Goal: Task Accomplishment & Management: Manage account settings

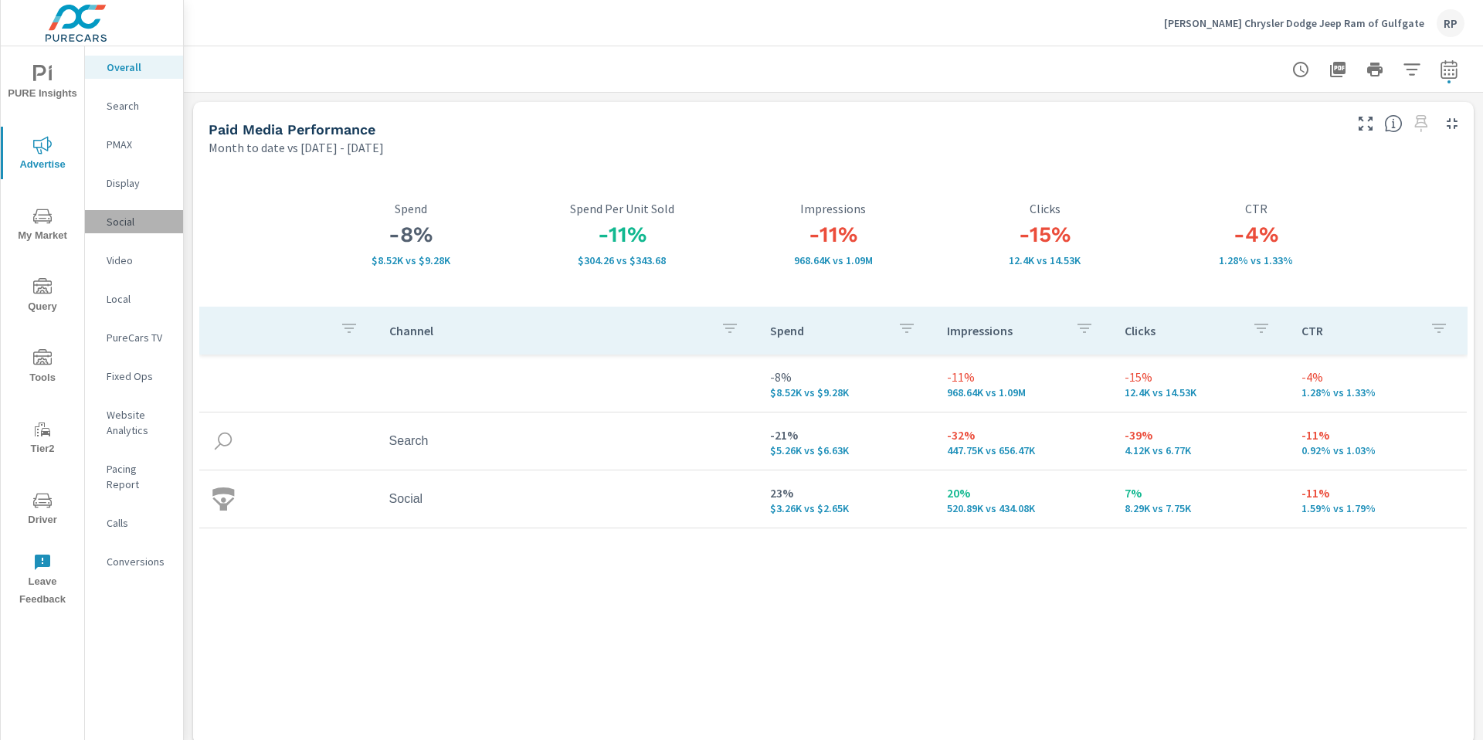
click at [121, 224] on p "Social" at bounding box center [139, 221] width 64 height 15
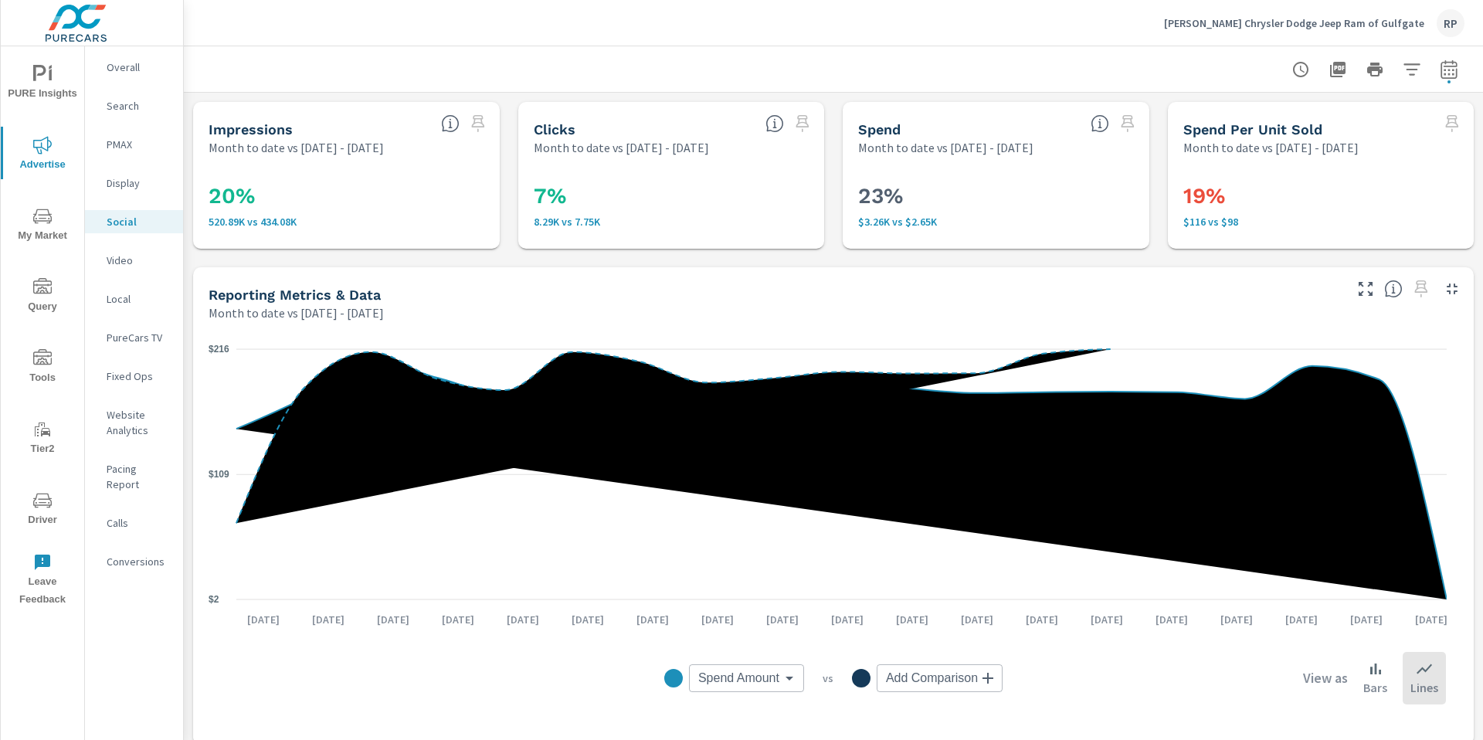
click at [139, 70] on p "Overall" at bounding box center [139, 66] width 64 height 15
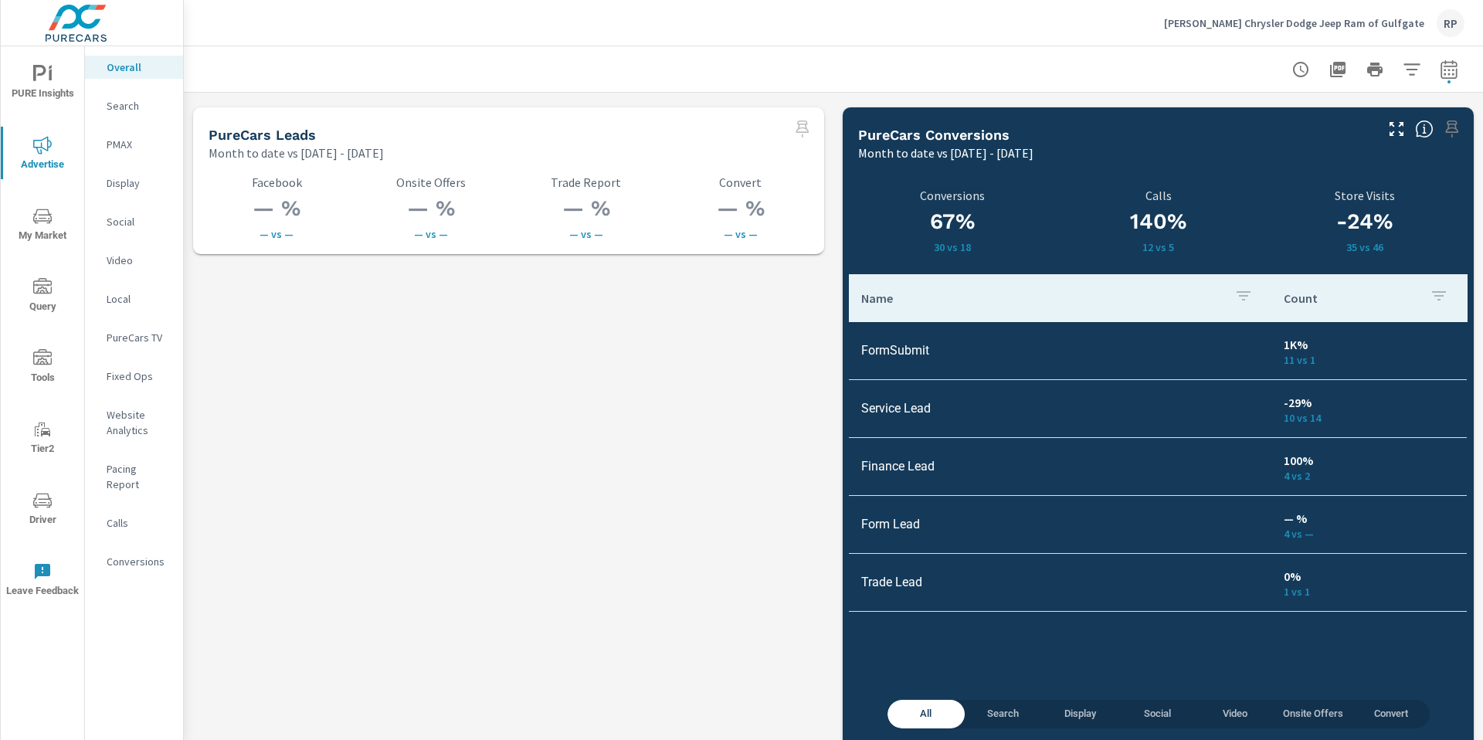
scroll to position [2146, 0]
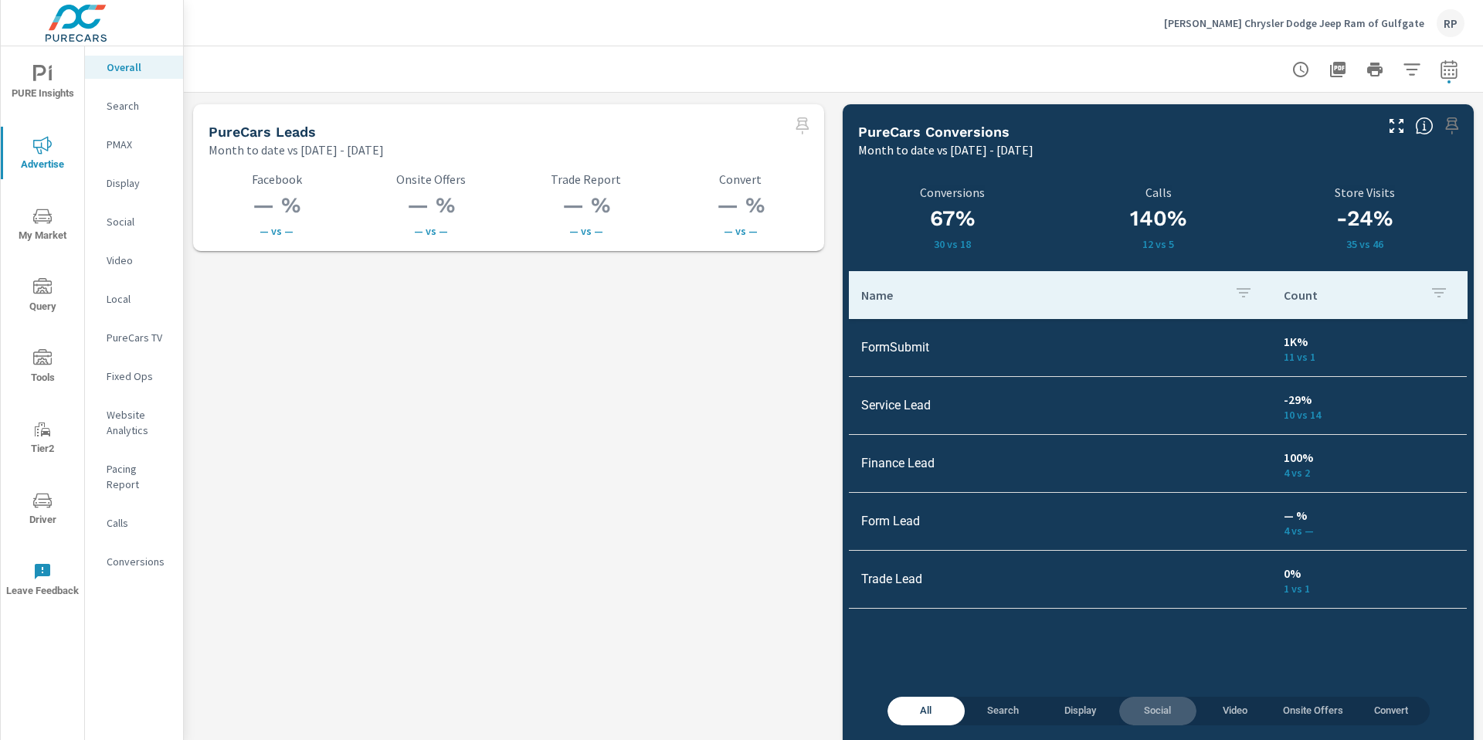
click at [1139, 714] on span "Social" at bounding box center [1157, 711] width 59 height 18
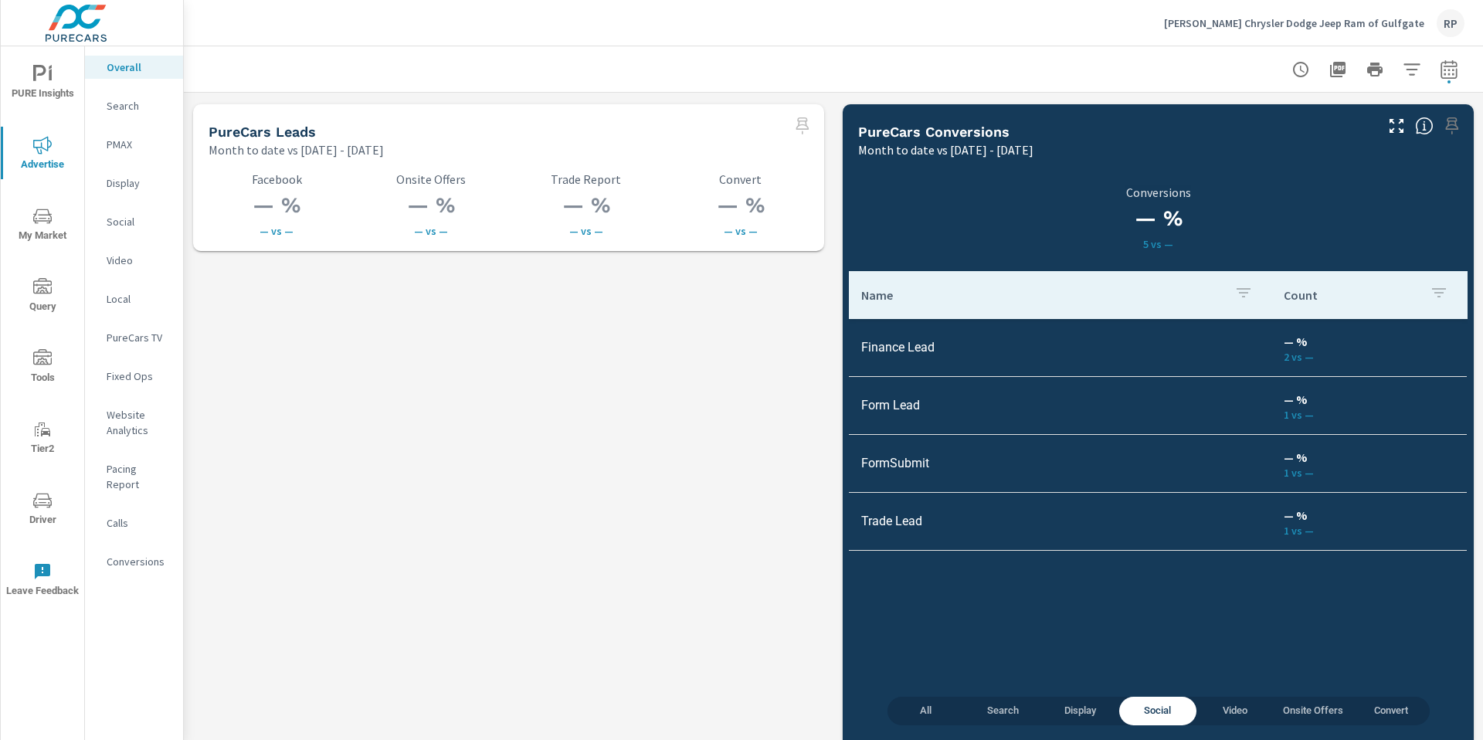
click at [917, 713] on span "All" at bounding box center [926, 711] width 59 height 18
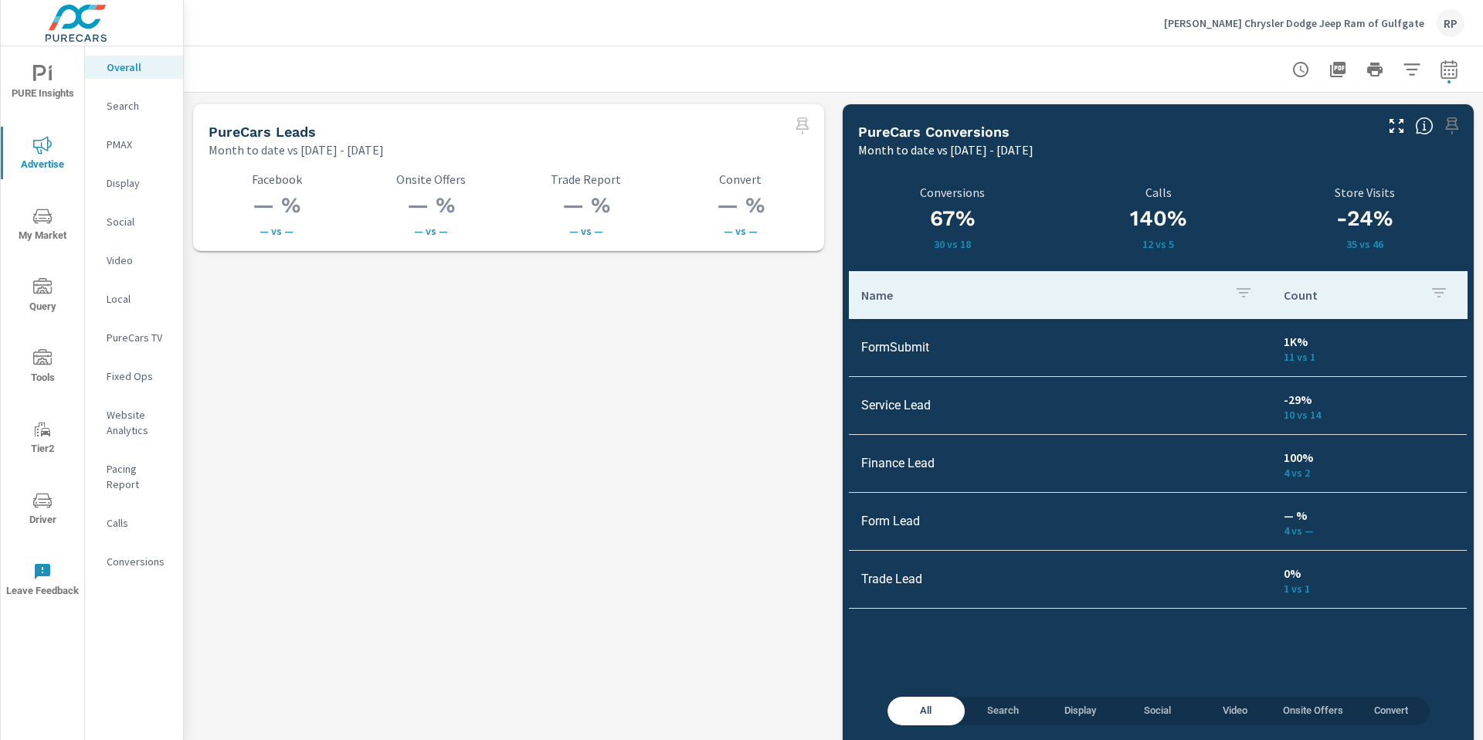
click at [1444, 60] on icon "button" at bounding box center [1449, 69] width 19 height 19
select select "Month to date"
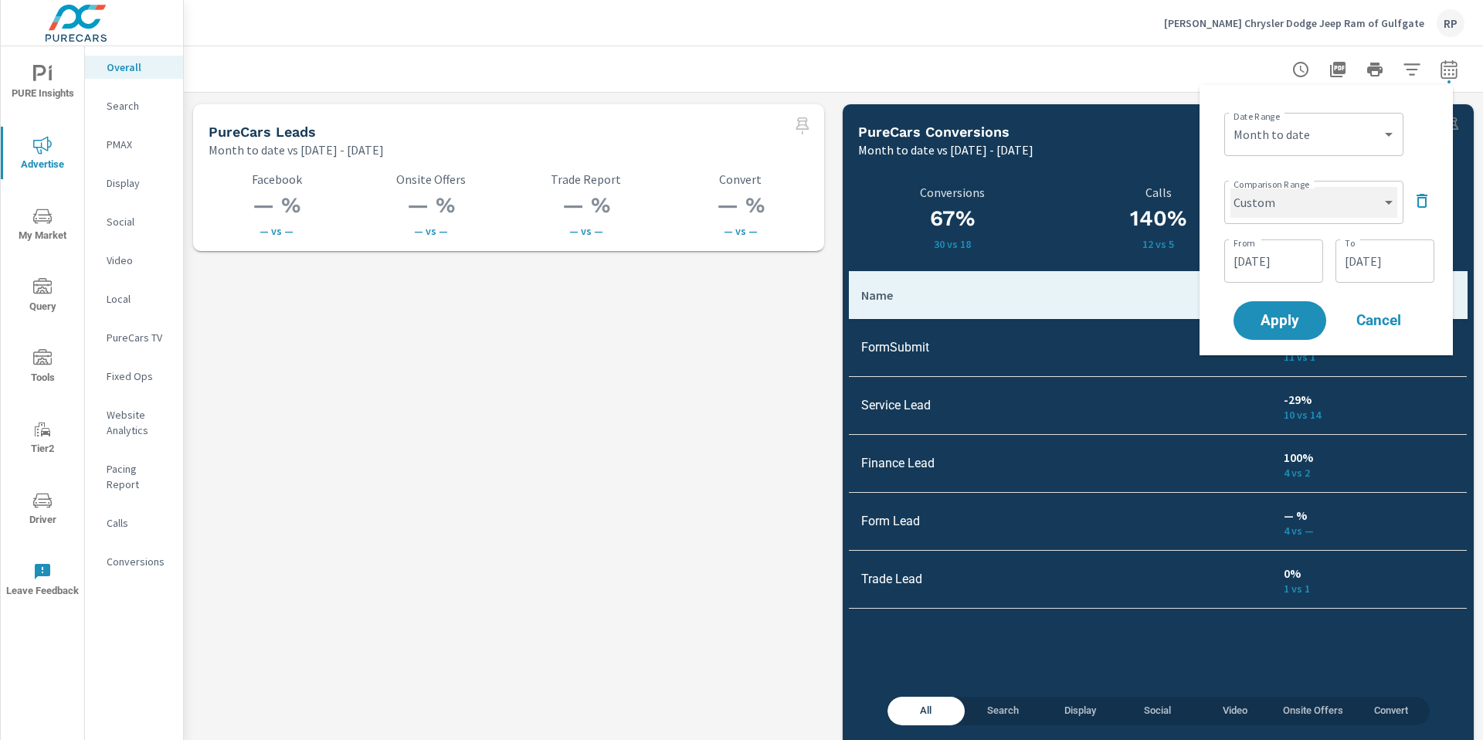
click at [1351, 202] on select "Custom Previous period Previous month Previous year" at bounding box center [1313, 202] width 167 height 31
click at [1385, 269] on input "07/14/2025" at bounding box center [1384, 261] width 86 height 31
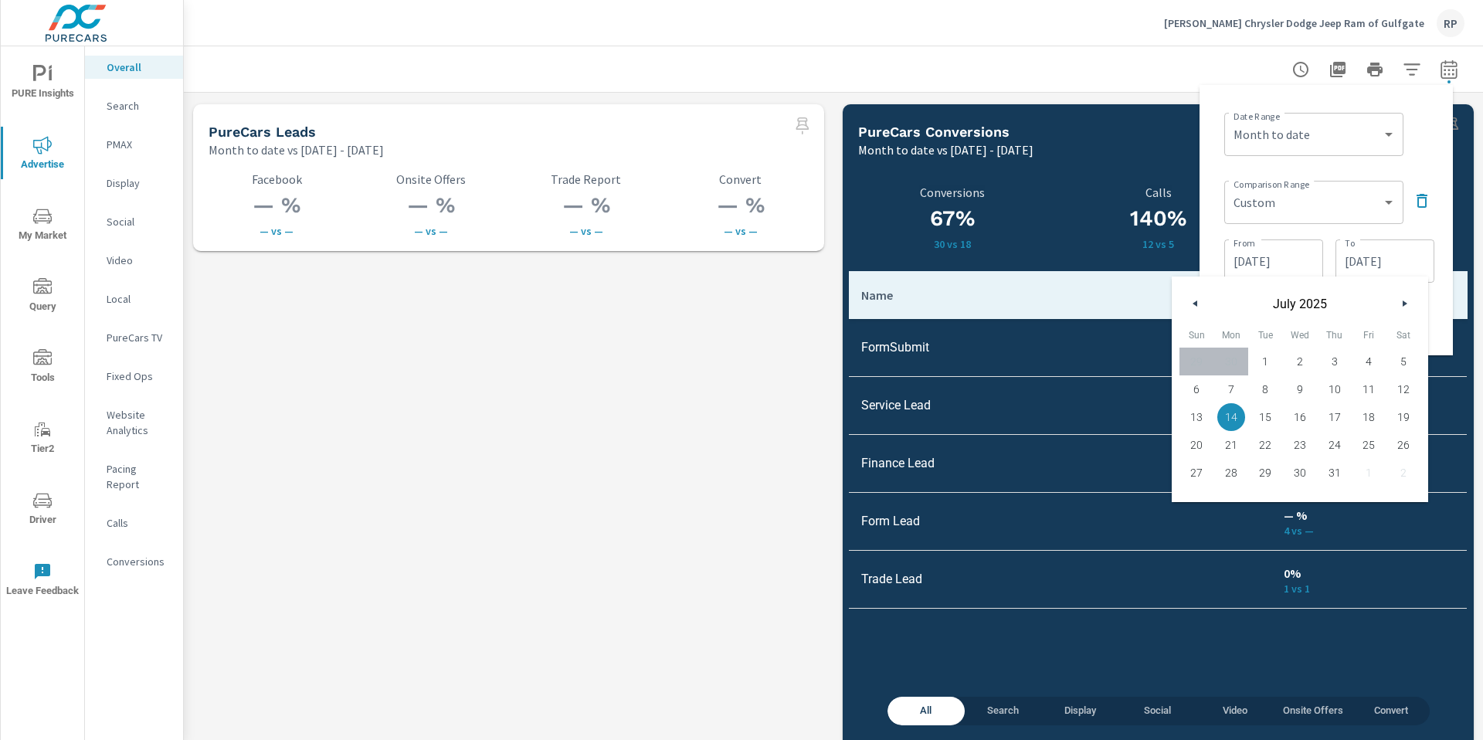
click at [1373, 417] on span "18" at bounding box center [1368, 417] width 35 height 20
type input "07/18/2025"
click at [1351, 403] on button "18" at bounding box center [1368, 417] width 35 height 28
click at [1436, 240] on div "Date Range Custom Yesterday Last week Last 7 days Last 14 days Last 30 days Las…" at bounding box center [1326, 220] width 229 height 246
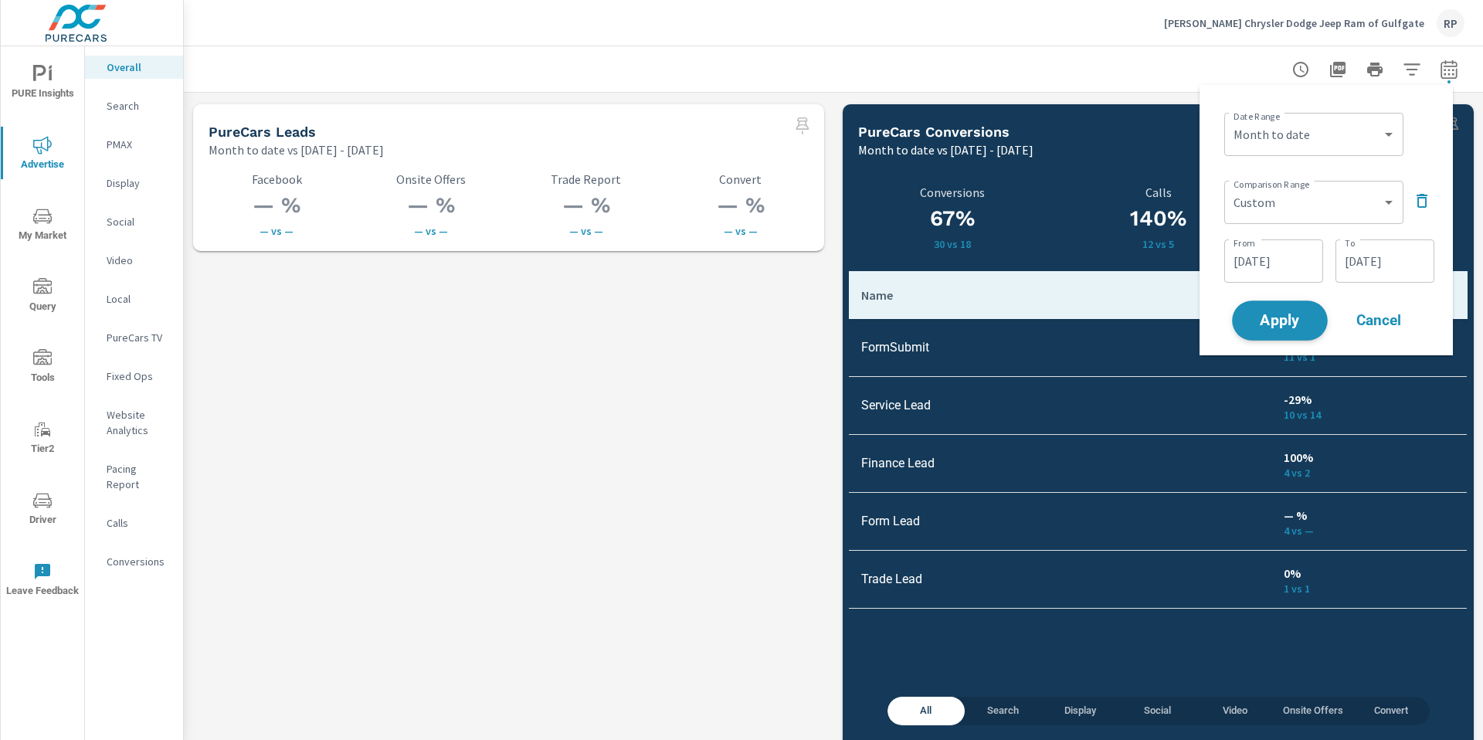
click at [1308, 324] on span "Apply" at bounding box center [1279, 321] width 63 height 15
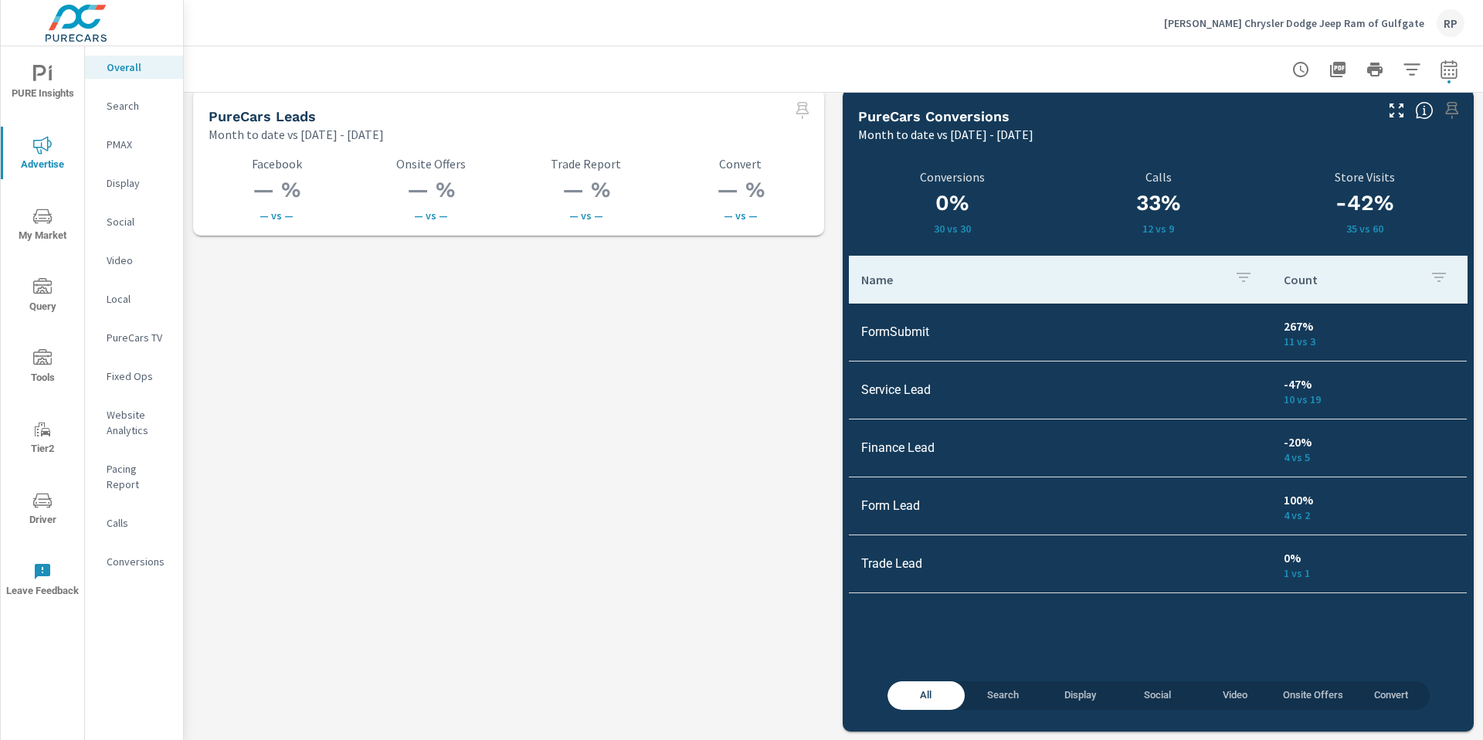
scroll to position [2162, 0]
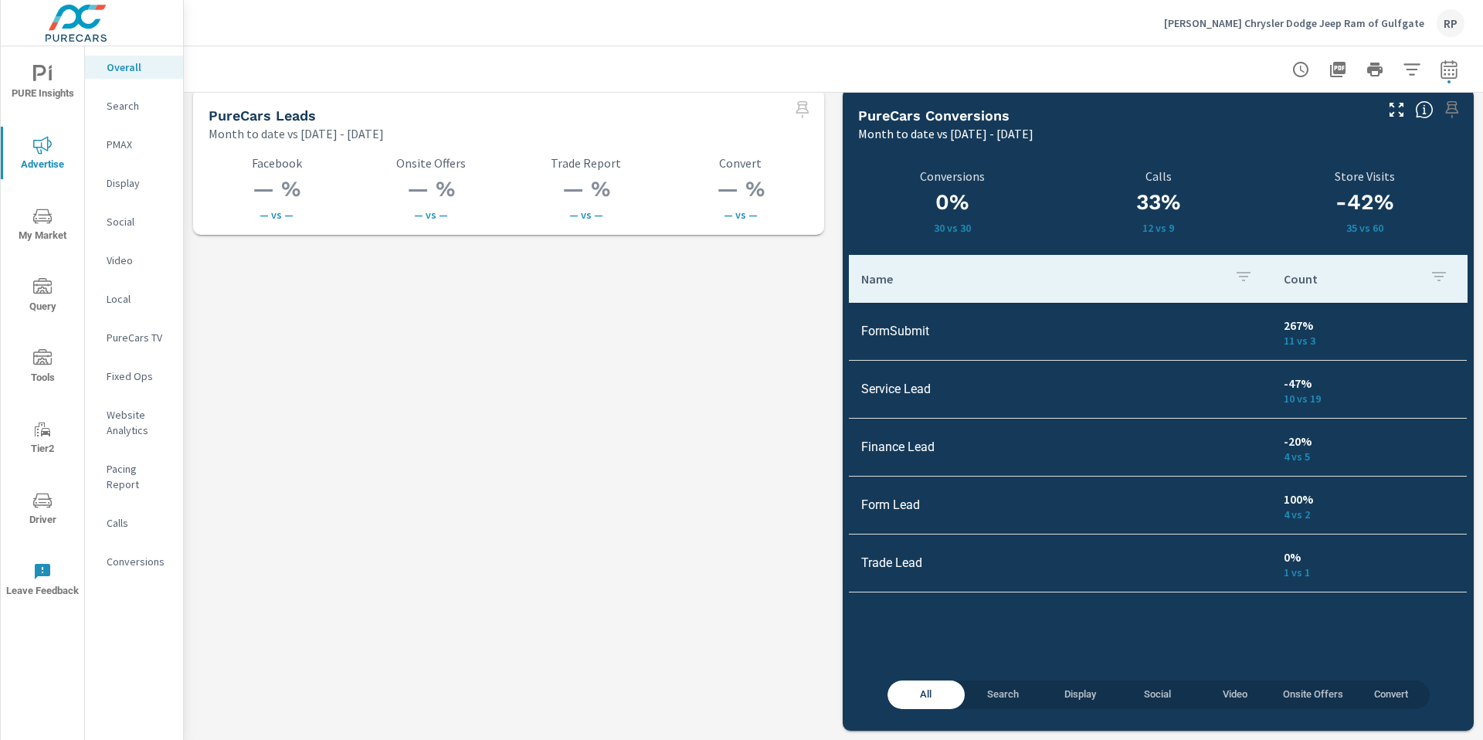
click at [137, 554] on p "Conversions" at bounding box center [139, 561] width 64 height 15
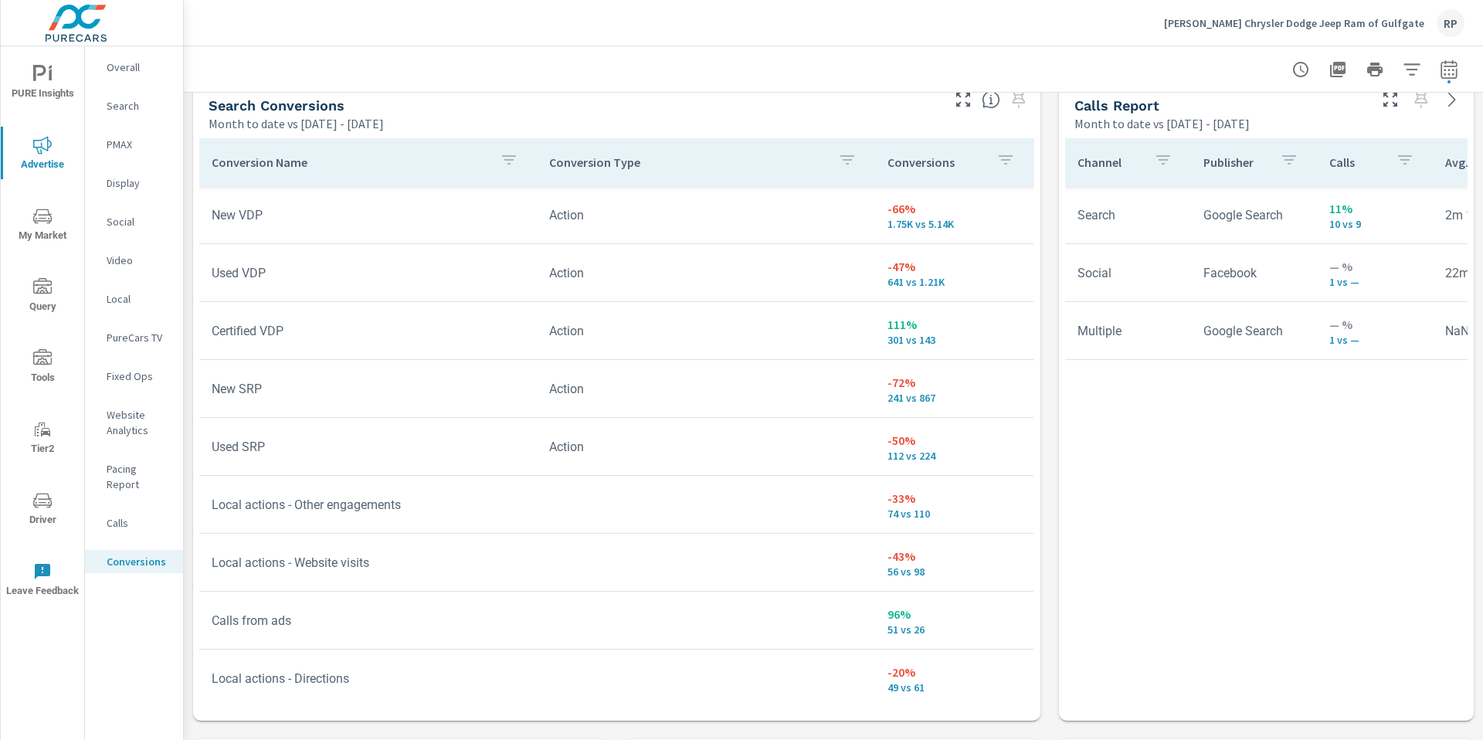
scroll to position [877, 0]
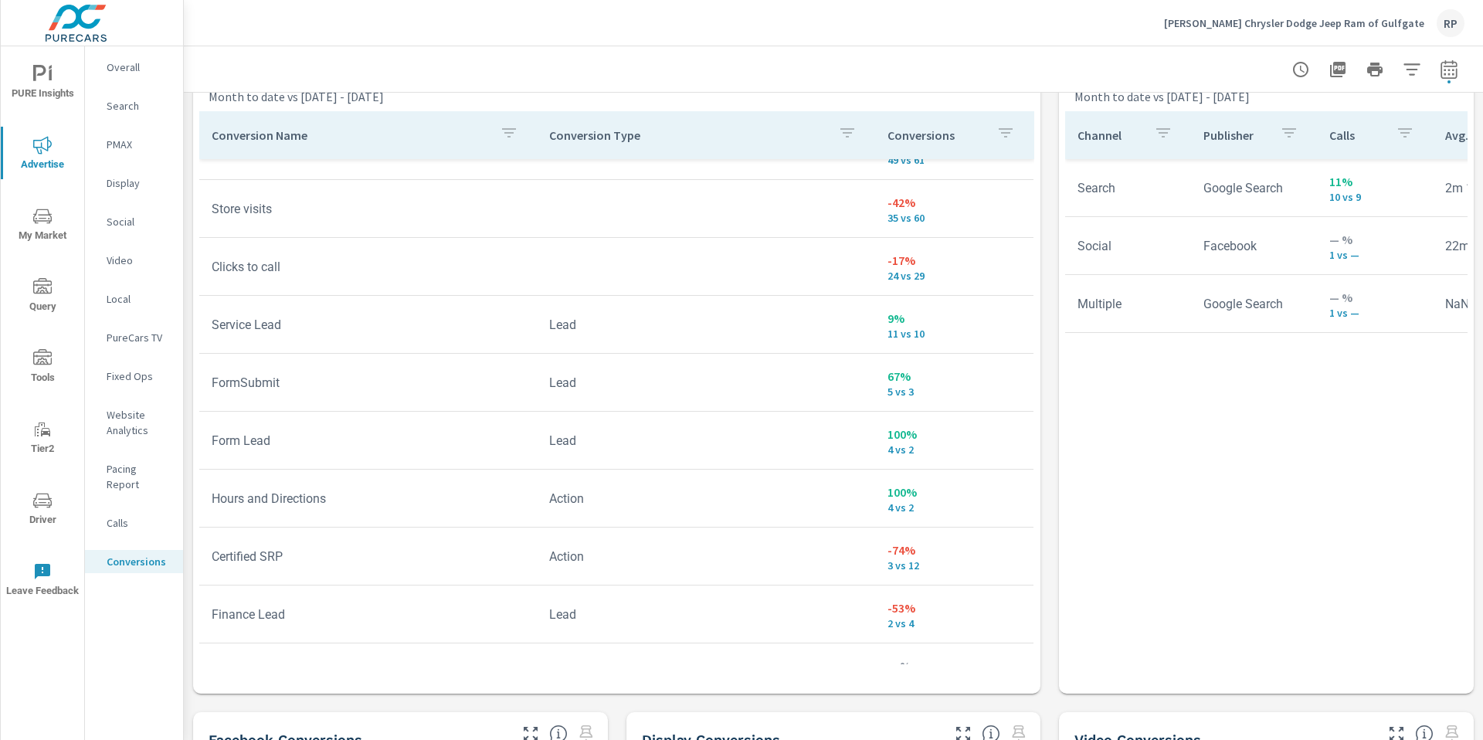
scroll to position [501, 0]
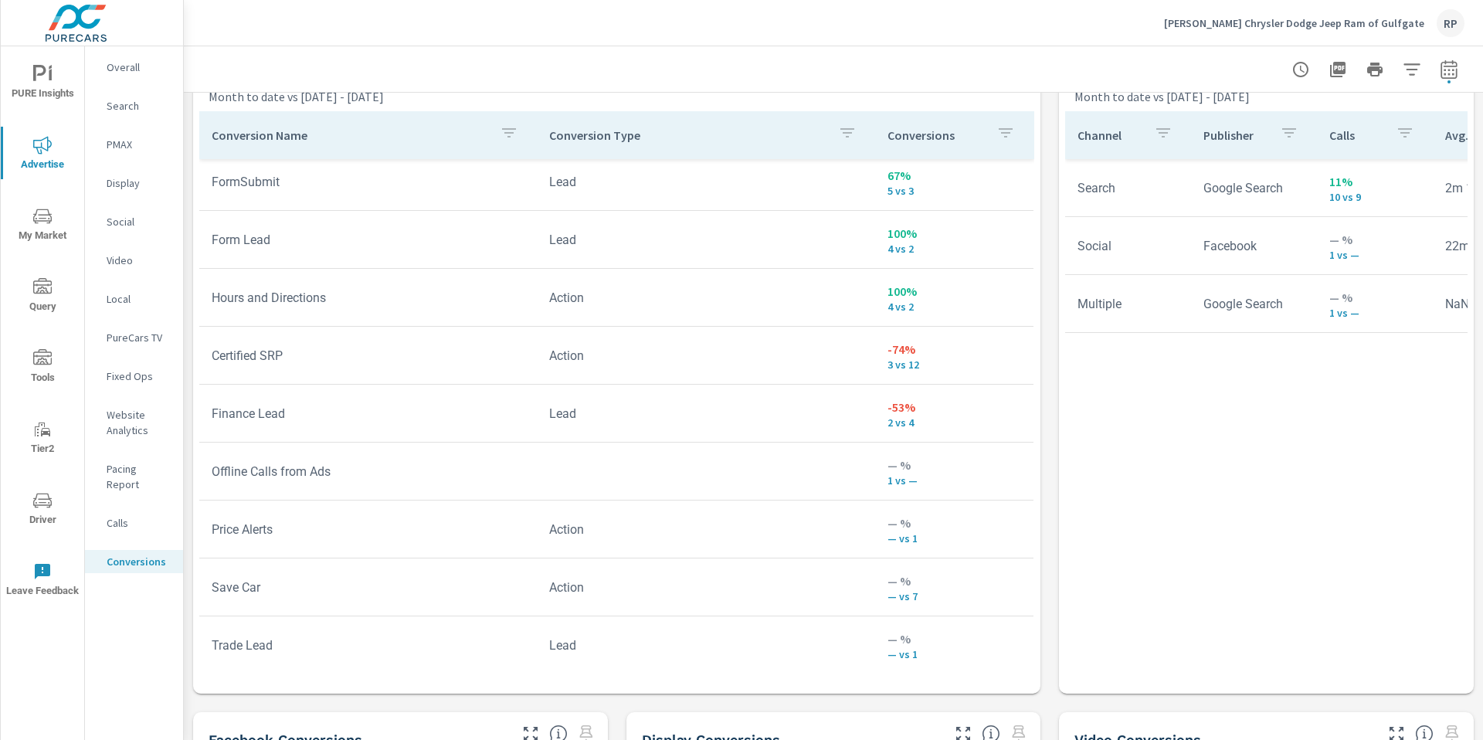
scroll to position [711, 0]
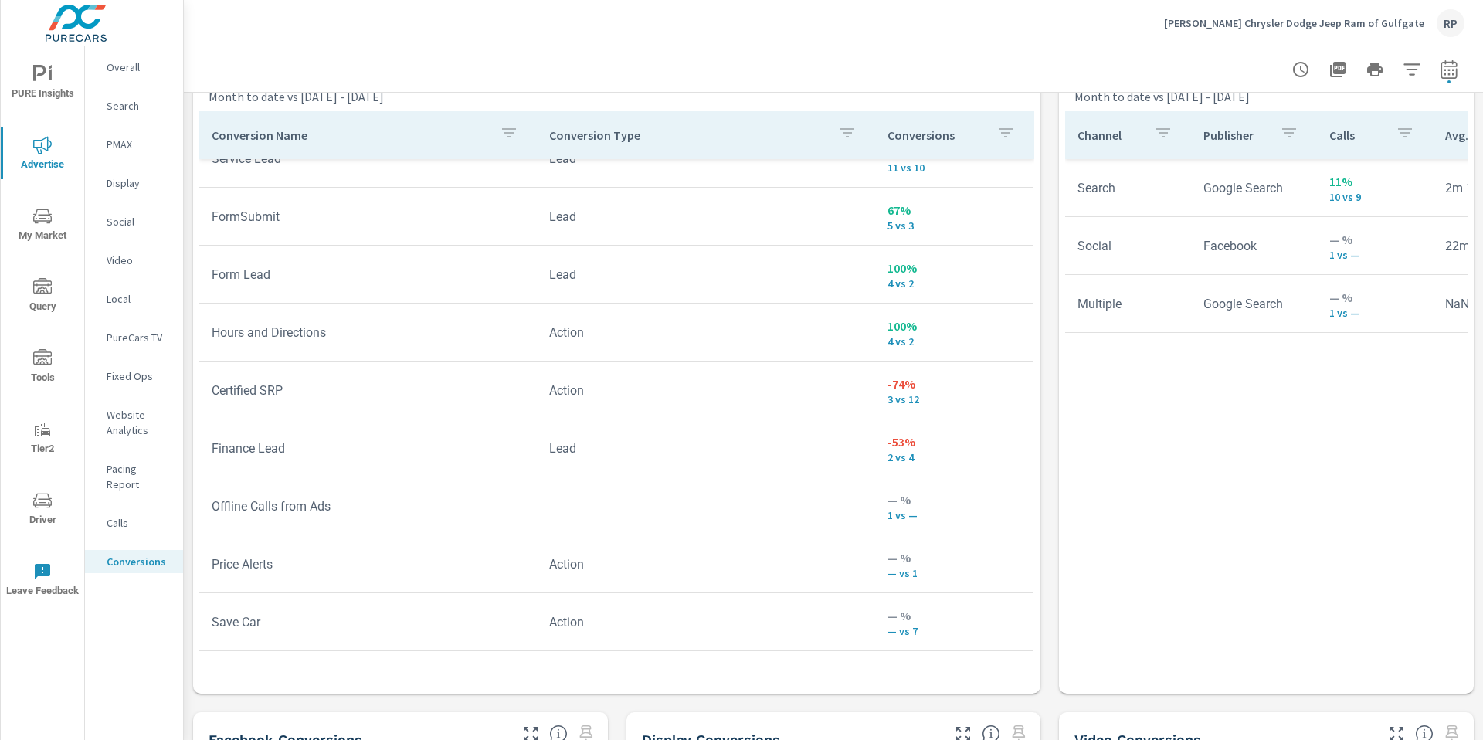
scroll to position [633, 0]
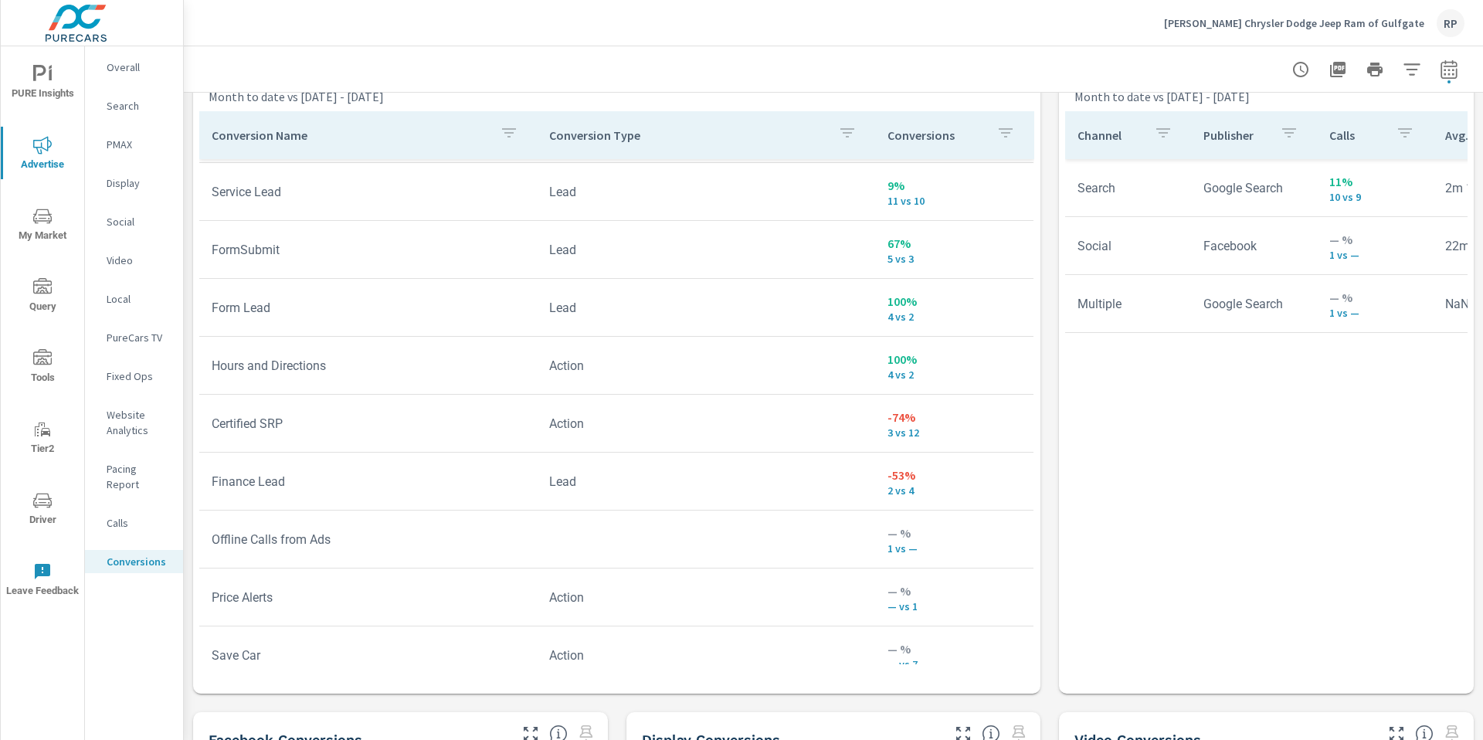
scroll to position [55, 0]
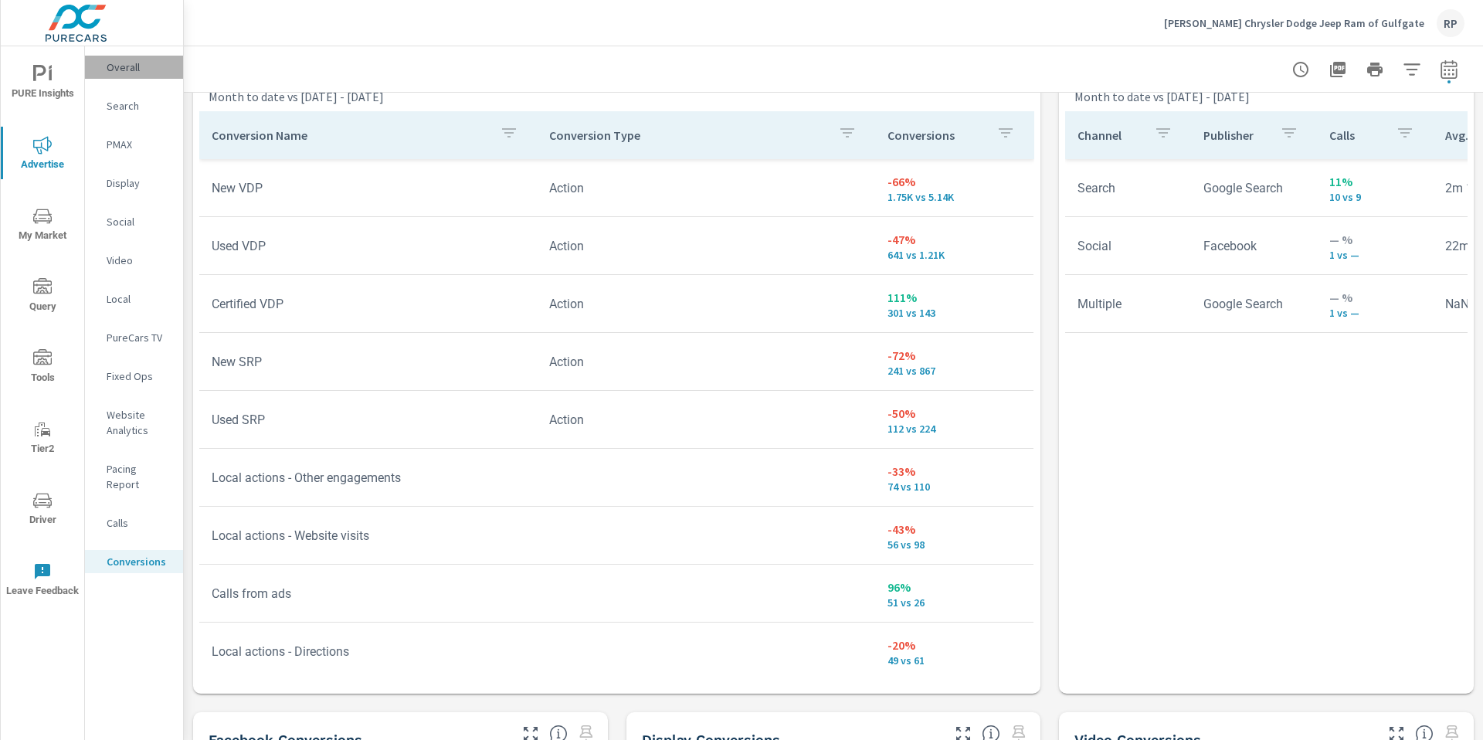
click at [127, 76] on div "Overall" at bounding box center [134, 67] width 98 height 23
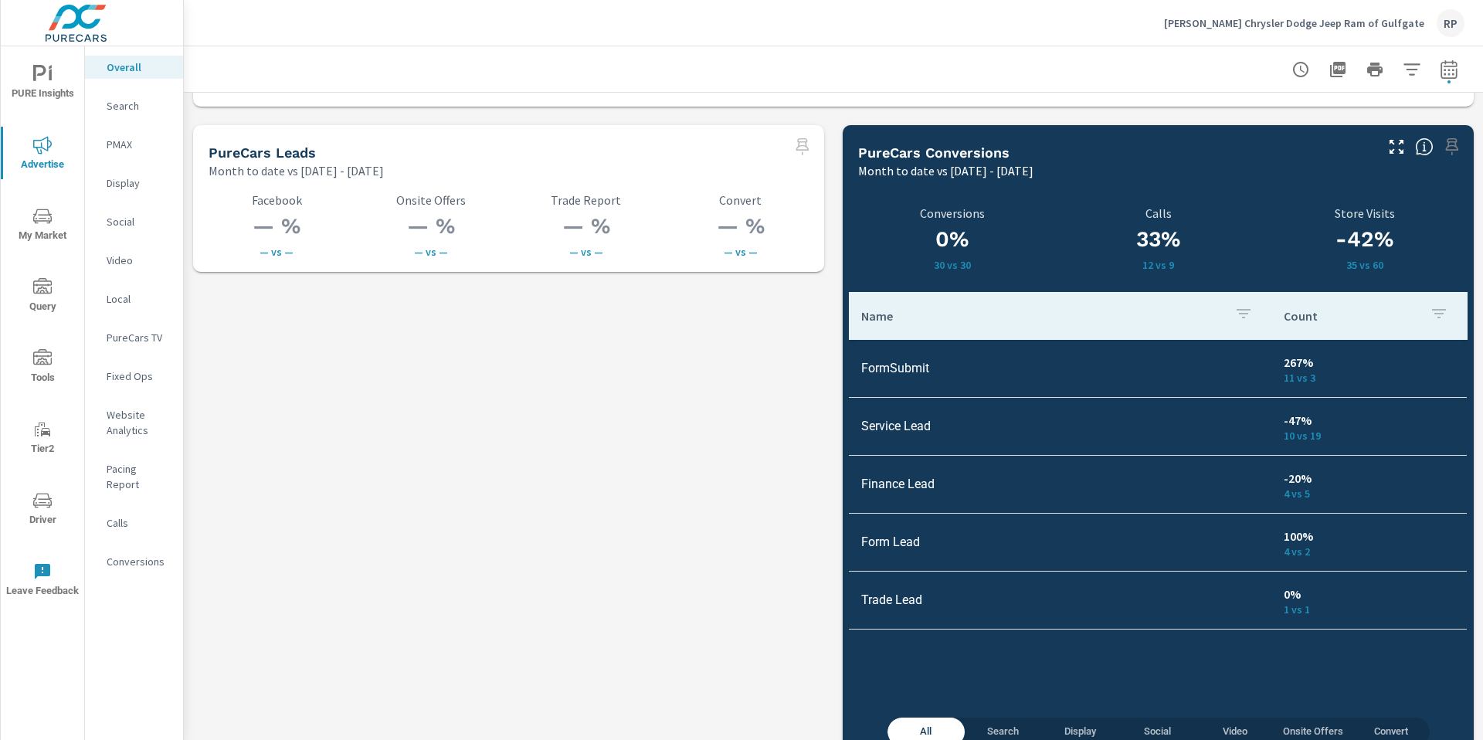
scroll to position [2162, 0]
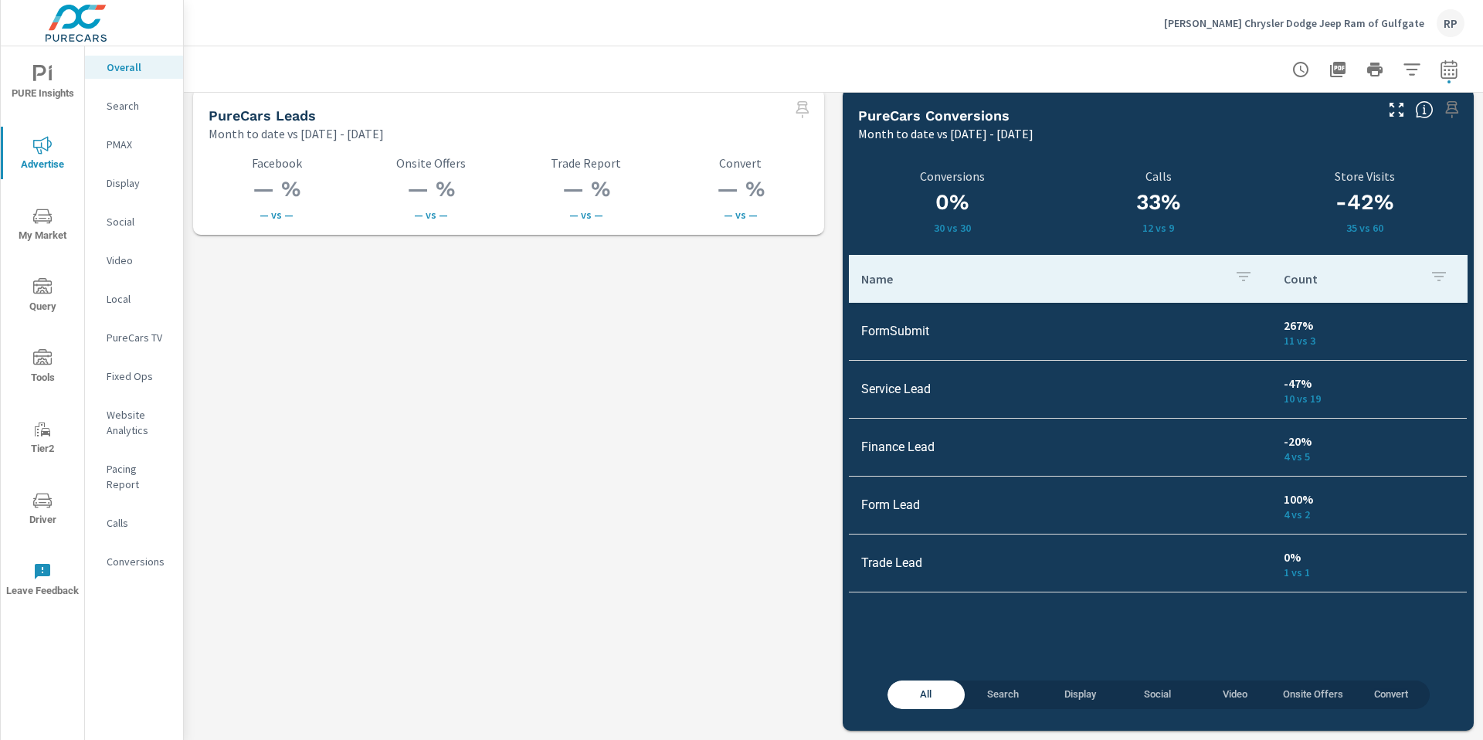
drag, startPoint x: 1482, startPoint y: 167, endPoint x: 1482, endPoint y: 707, distance: 540.6
click at [1482, 707] on div "Overall Performance Tony T Chrysler Dodge Jeep Ram of Gulfgate Report date rang…" at bounding box center [833, 393] width 1299 height 694
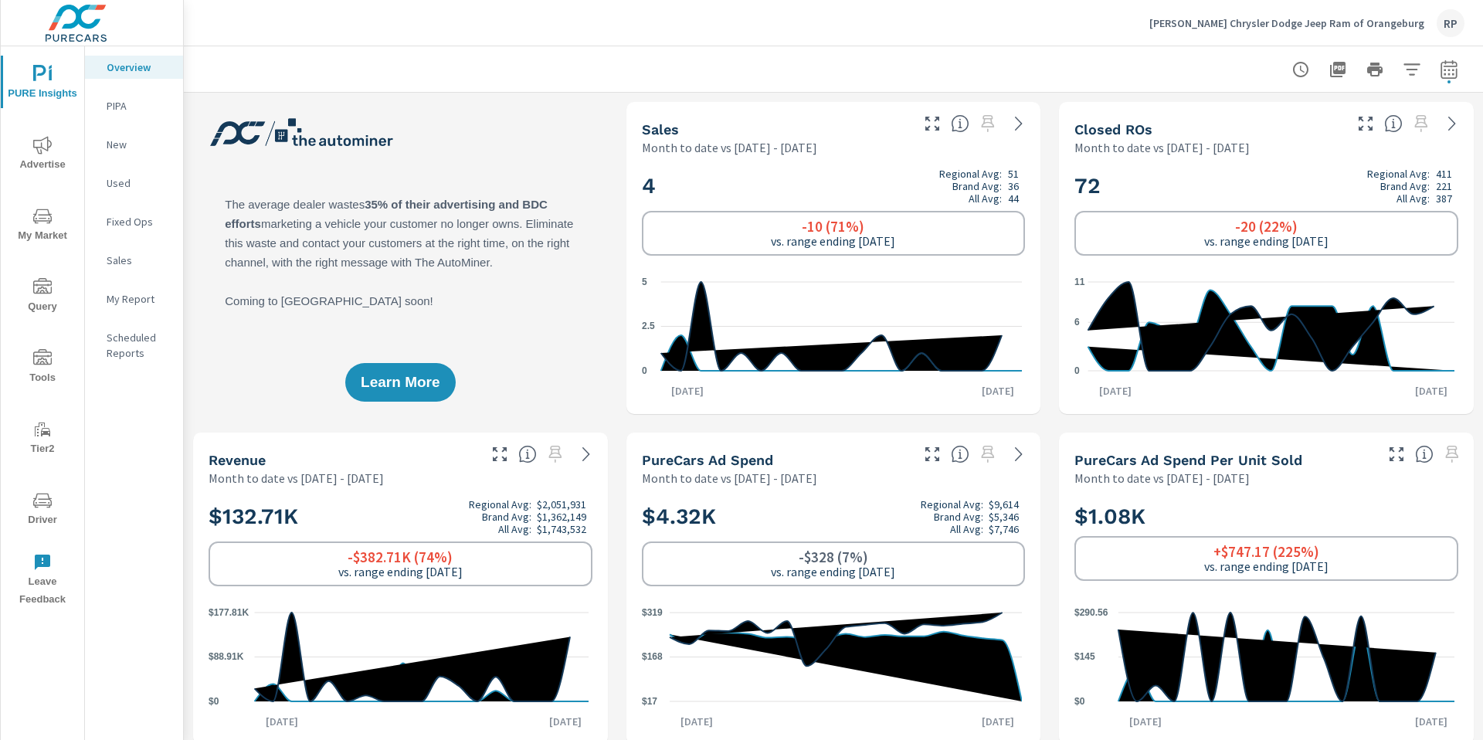
scroll to position [1, 0]
click at [58, 157] on span "Advertise" at bounding box center [42, 155] width 74 height 38
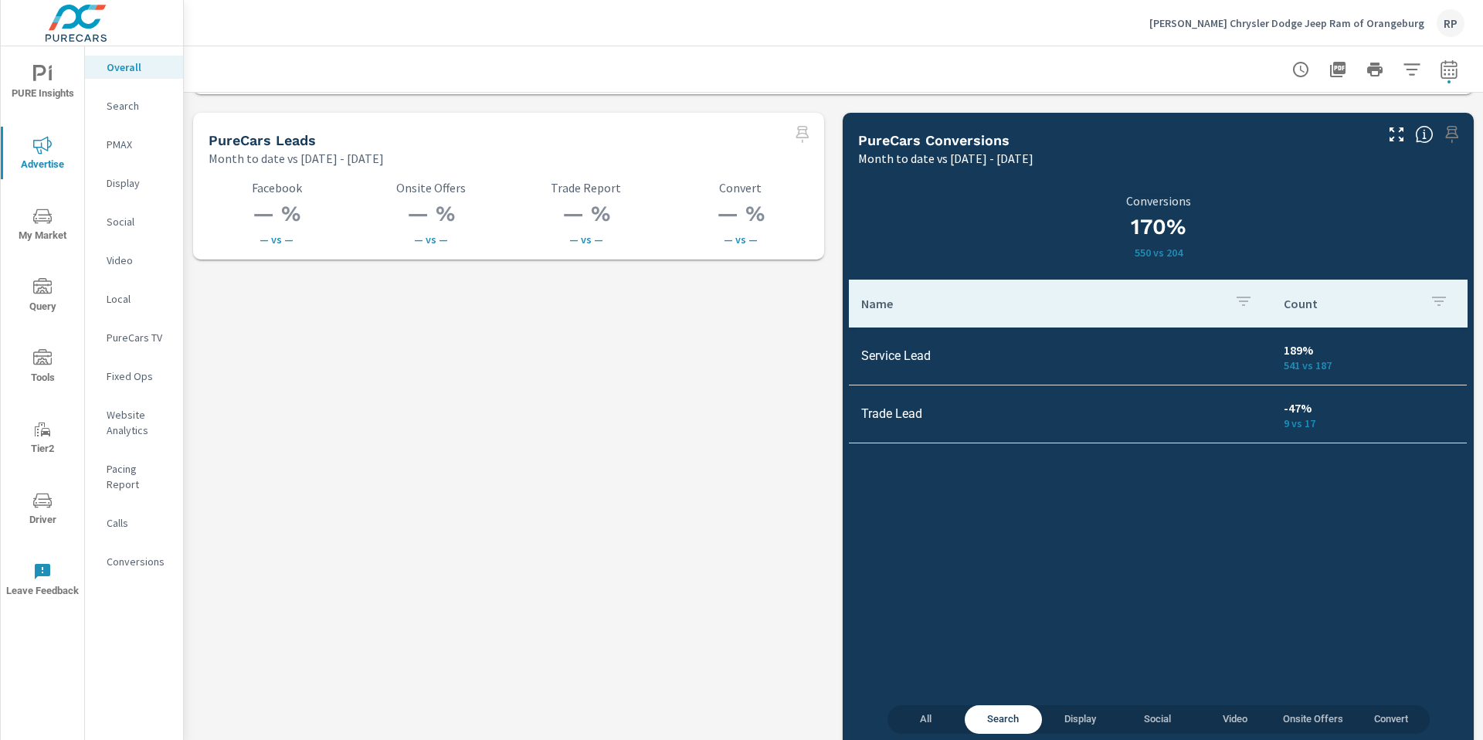
scroll to position [2162, 0]
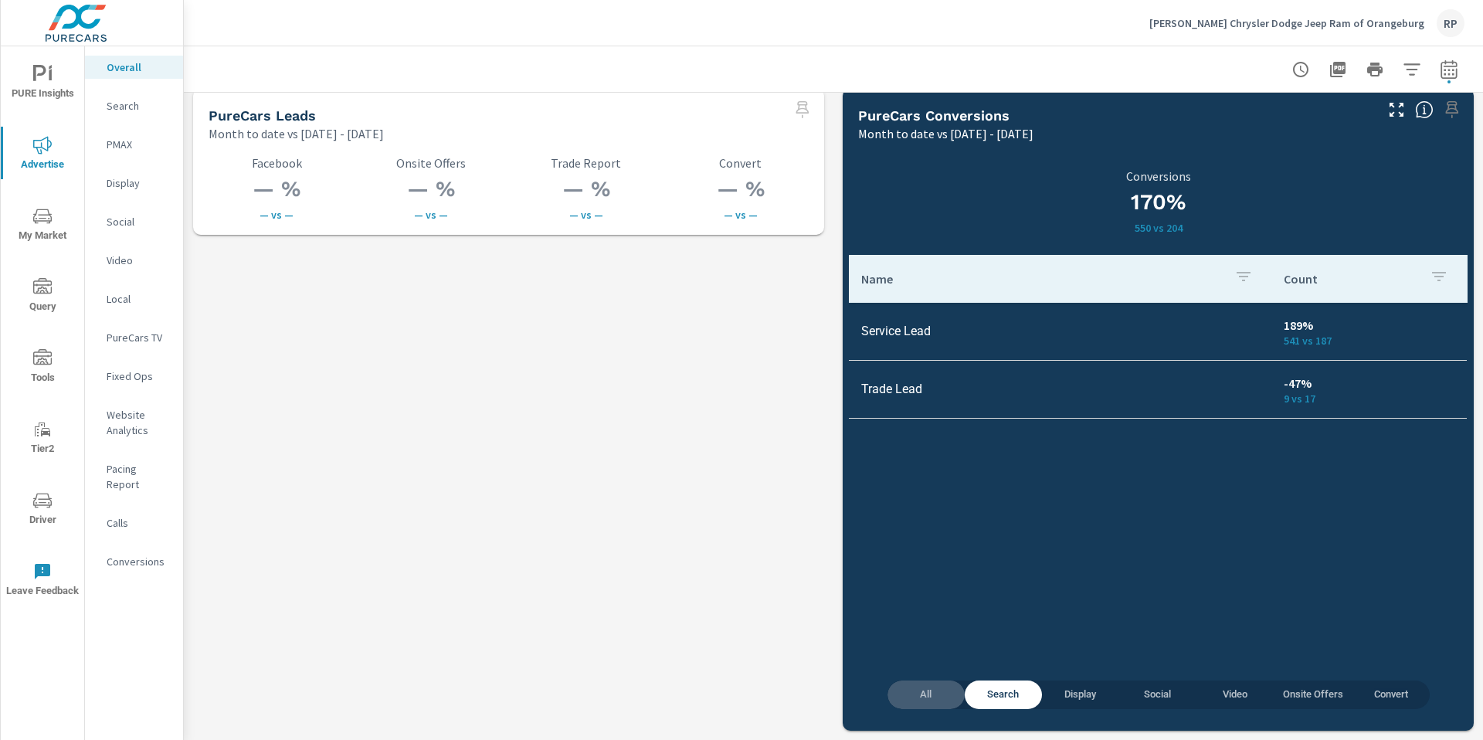
click at [924, 694] on span "All" at bounding box center [926, 695] width 59 height 18
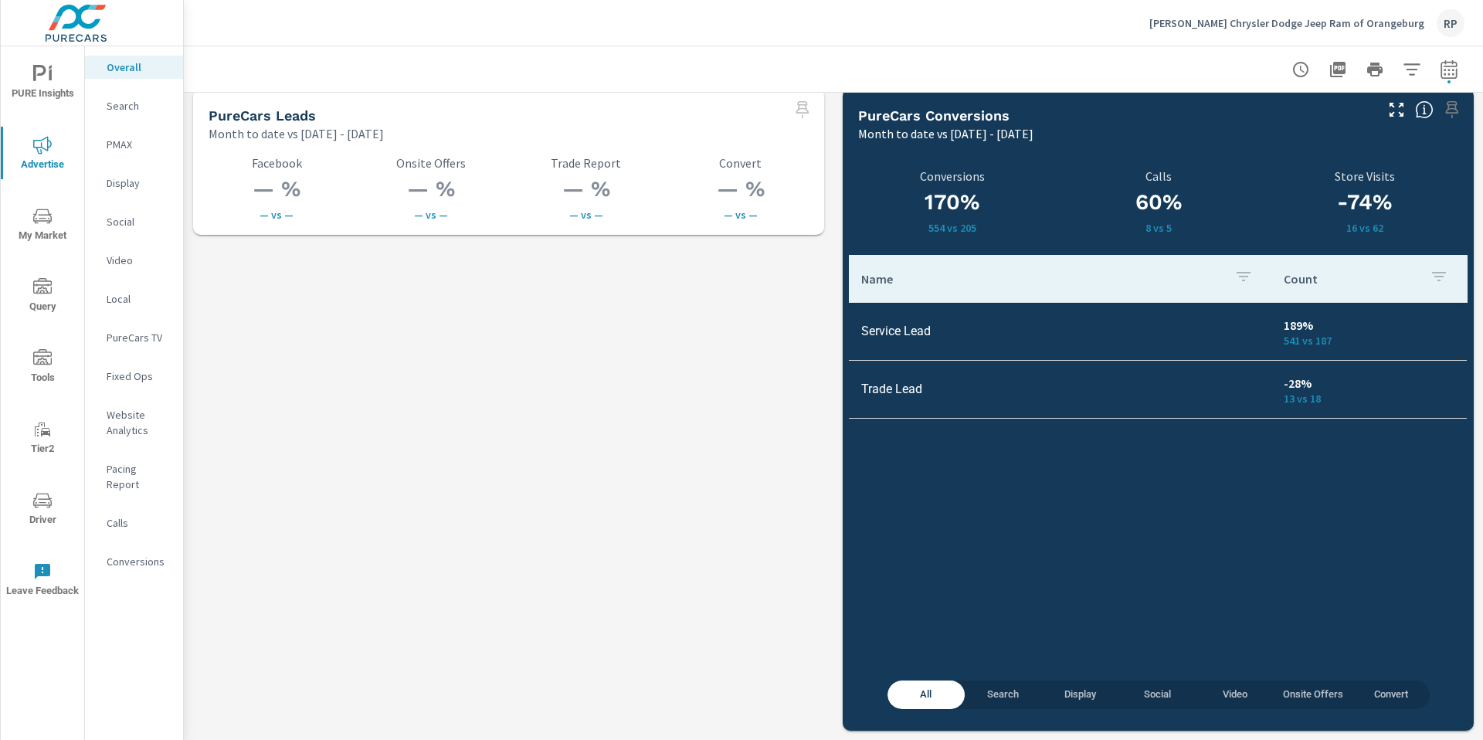
scroll to position [2162, 0]
click at [43, 217] on icon "nav menu" at bounding box center [42, 216] width 19 height 19
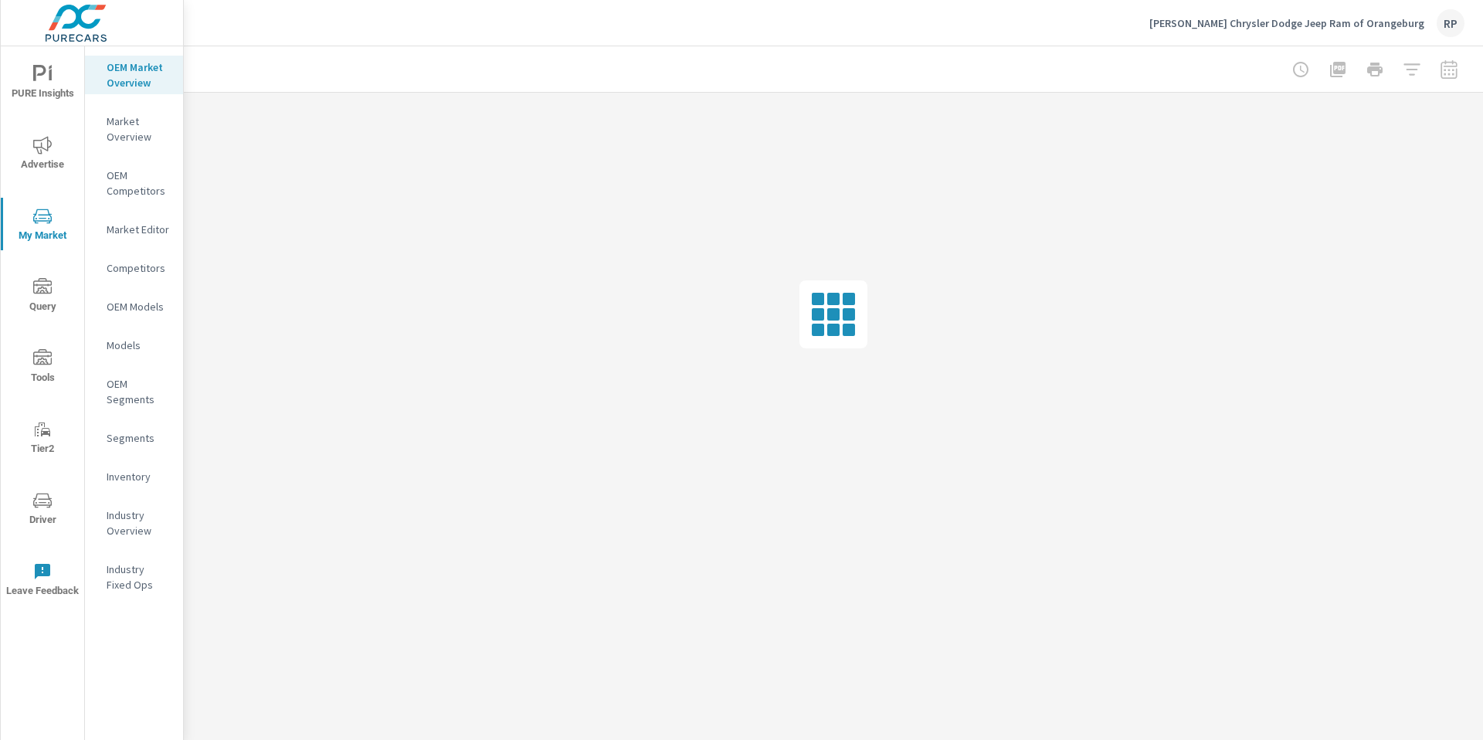
click at [132, 485] on div "Inventory" at bounding box center [134, 476] width 98 height 23
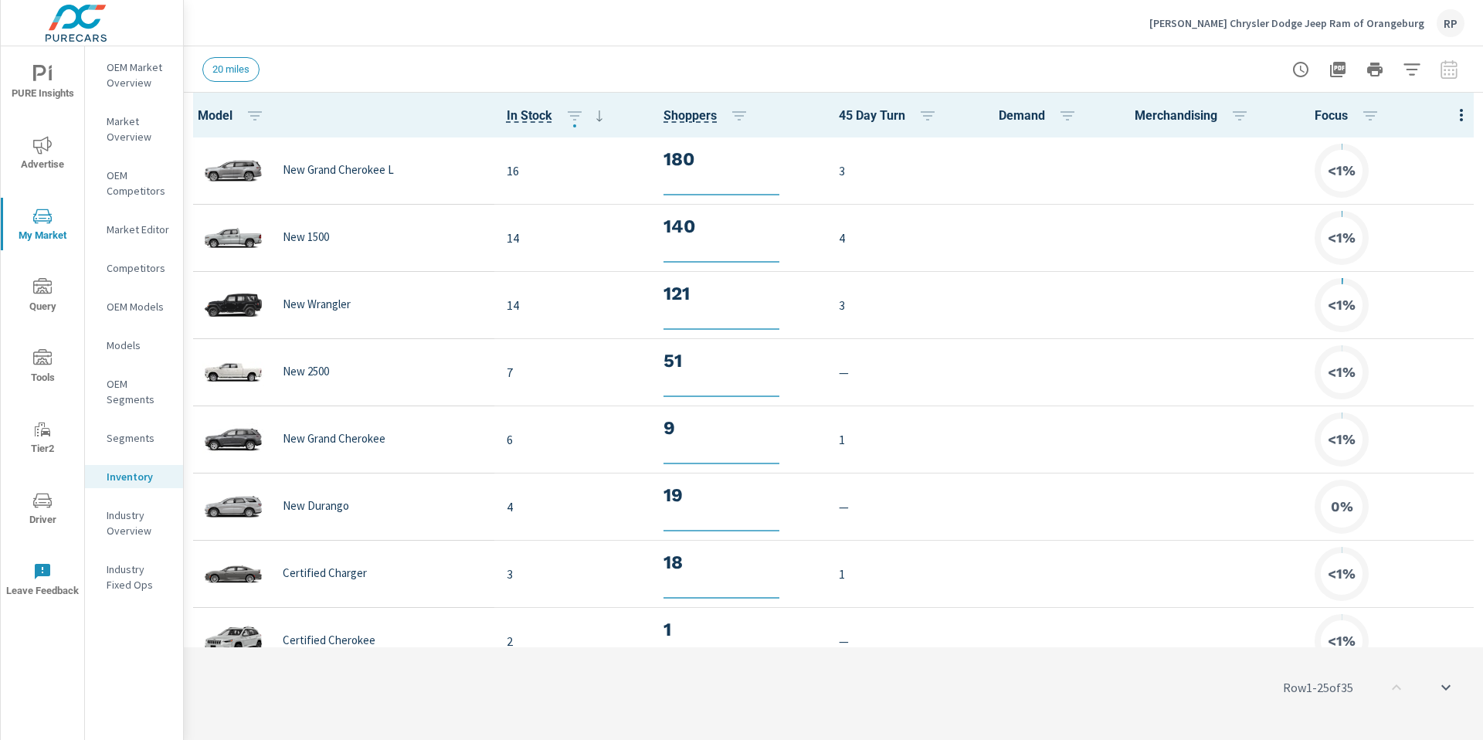
scroll to position [1, 0]
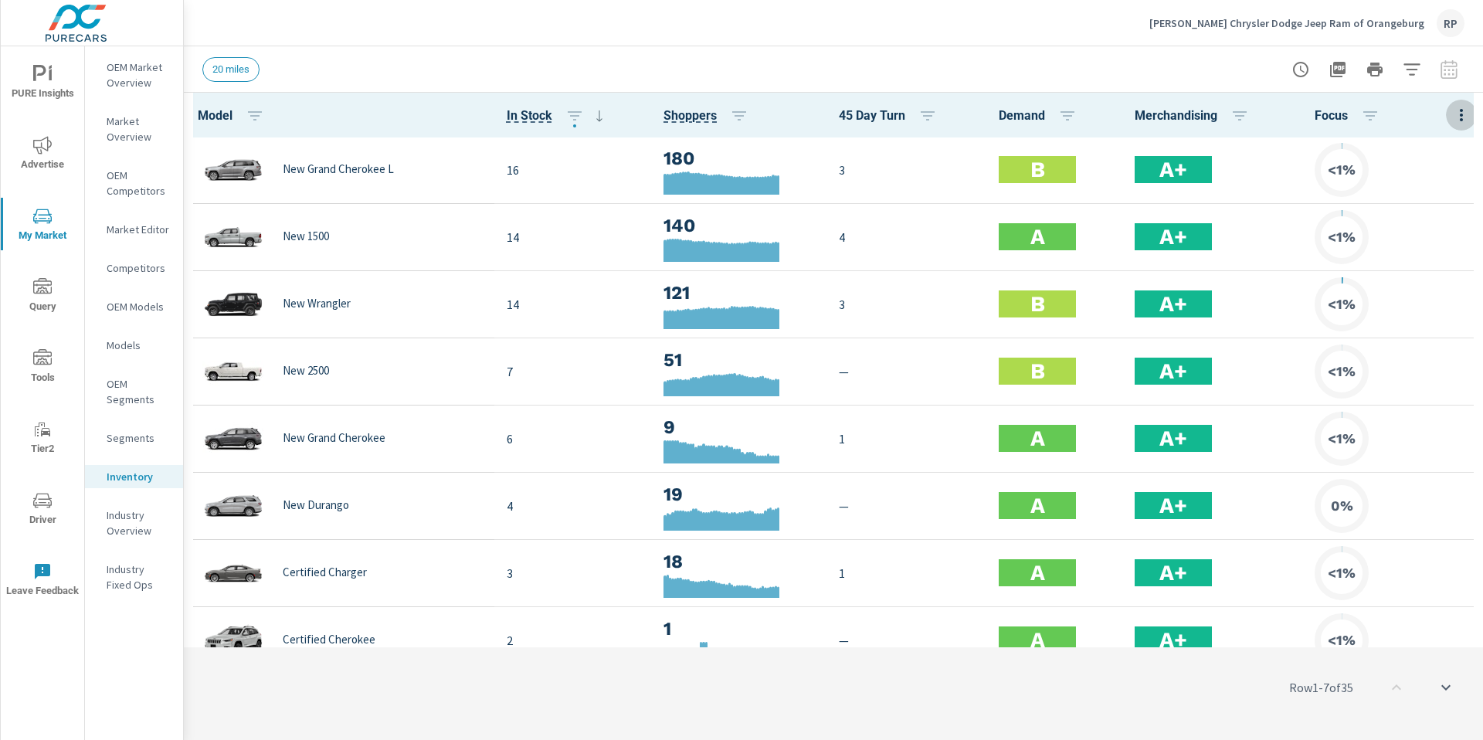
click at [1452, 103] on button "button" at bounding box center [1461, 115] width 31 height 32
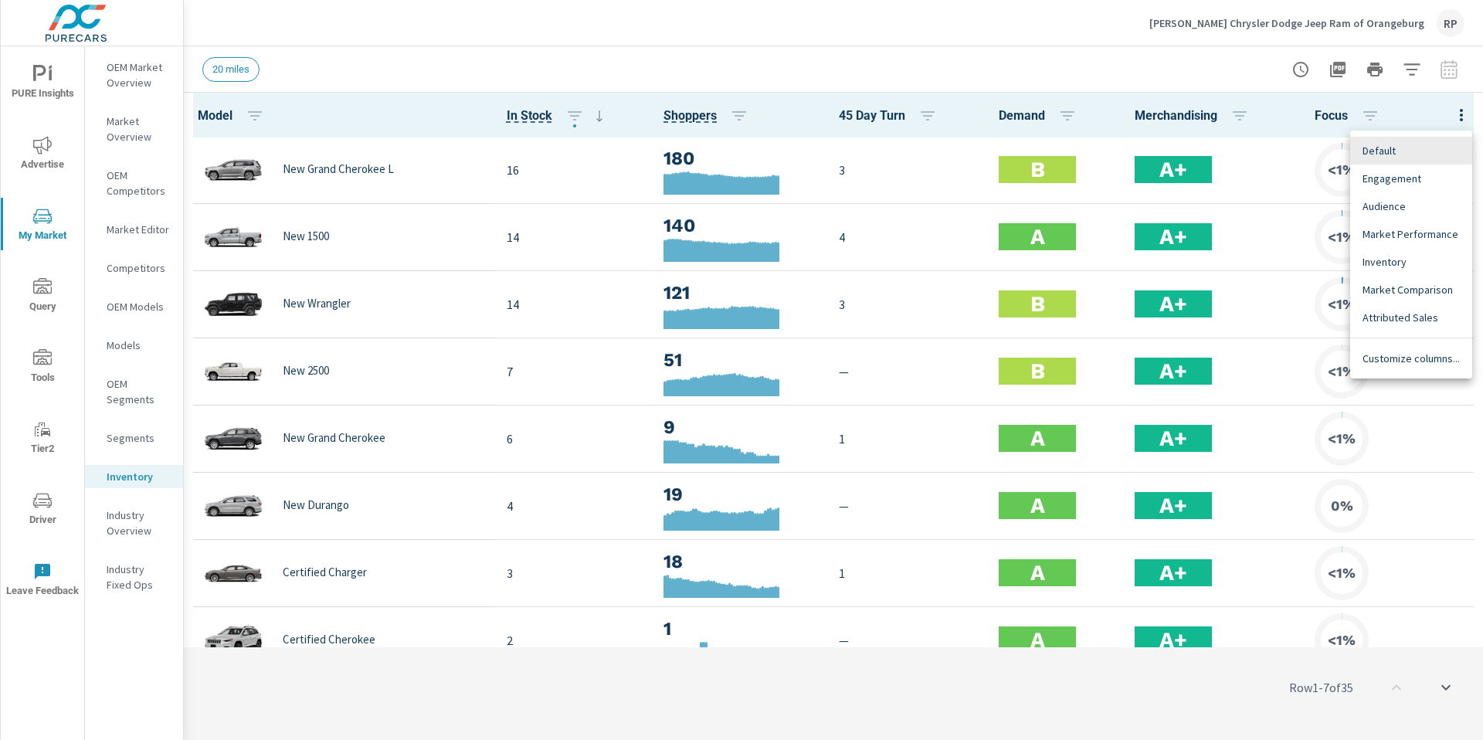
click at [1420, 353] on span "Customize columns..." at bounding box center [1410, 358] width 97 height 15
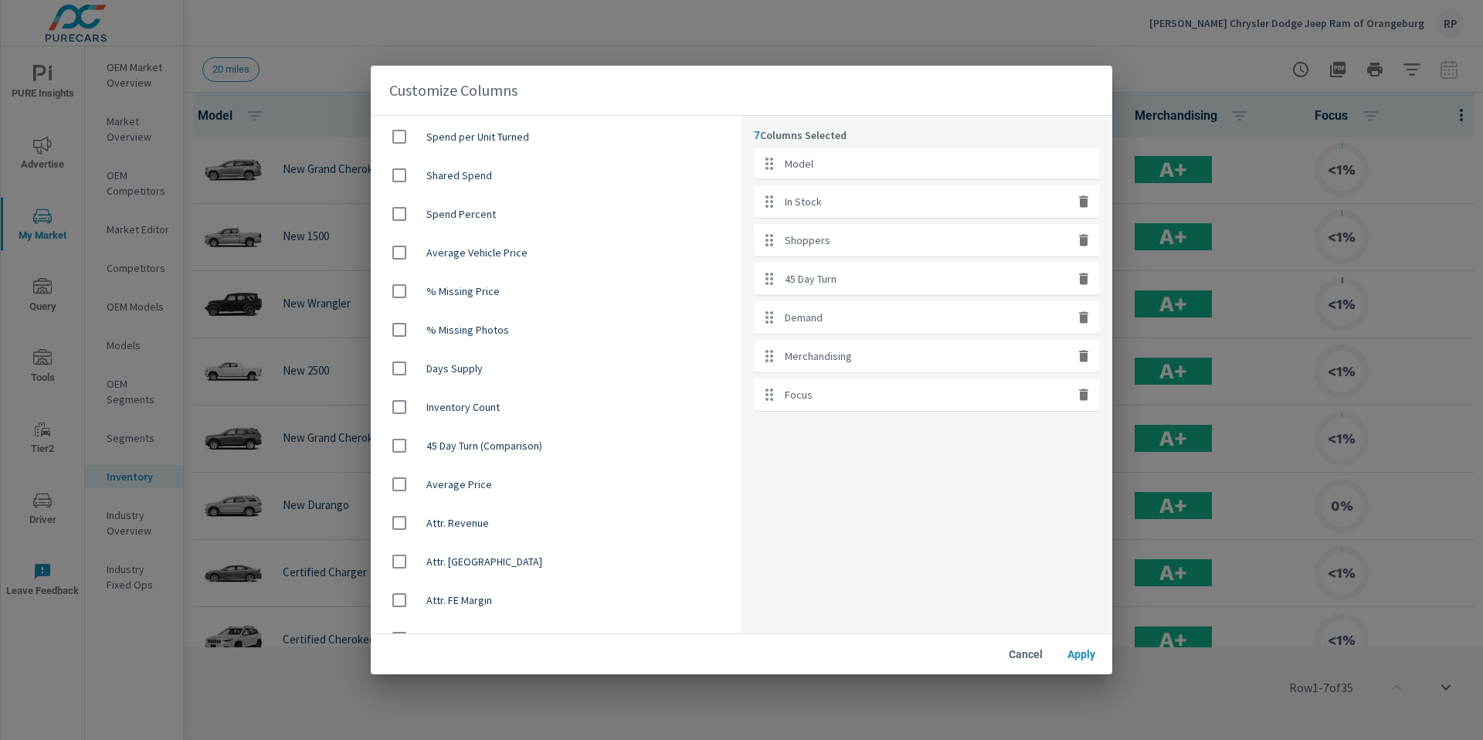
scroll to position [936, 0]
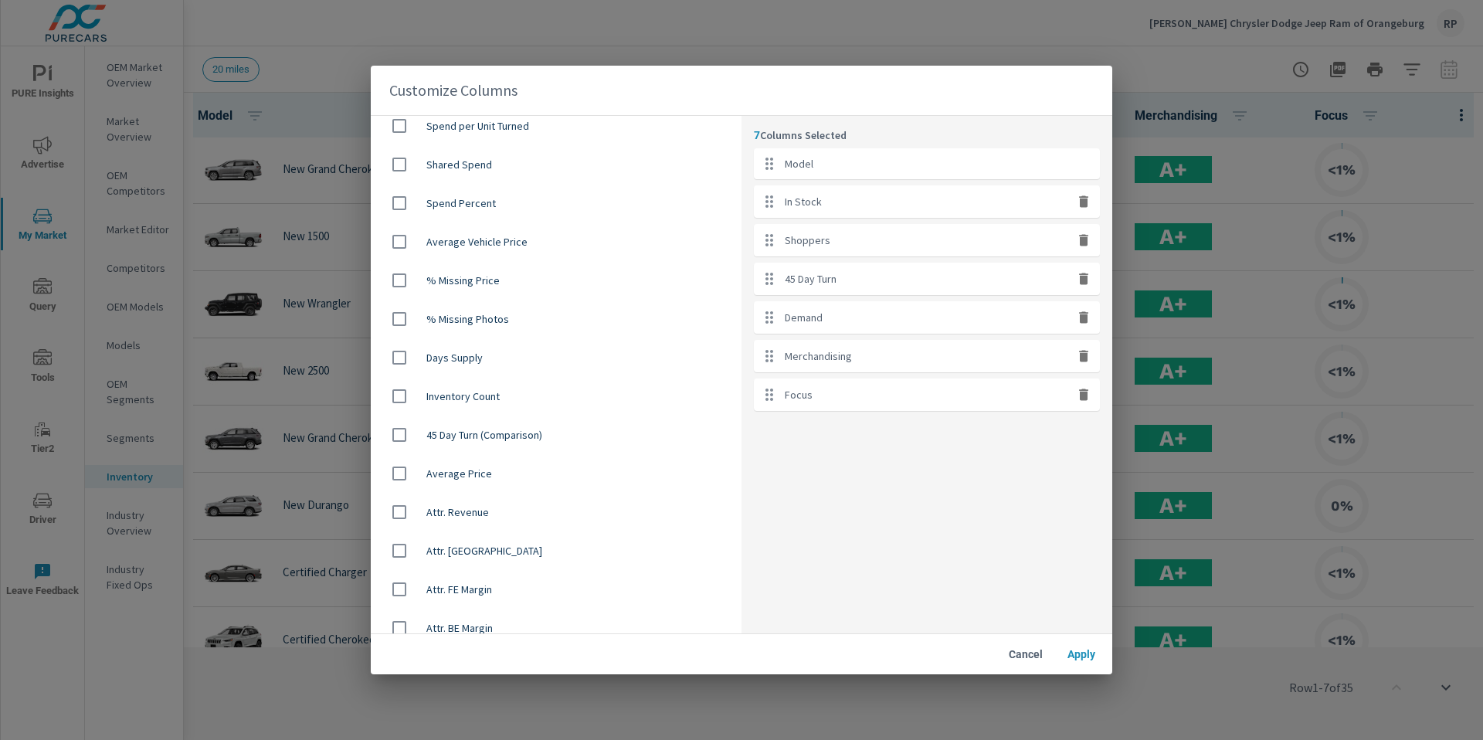
click at [400, 479] on input "checkbox" at bounding box center [399, 473] width 32 height 32
click at [403, 473] on input "checkbox" at bounding box center [399, 473] width 32 height 32
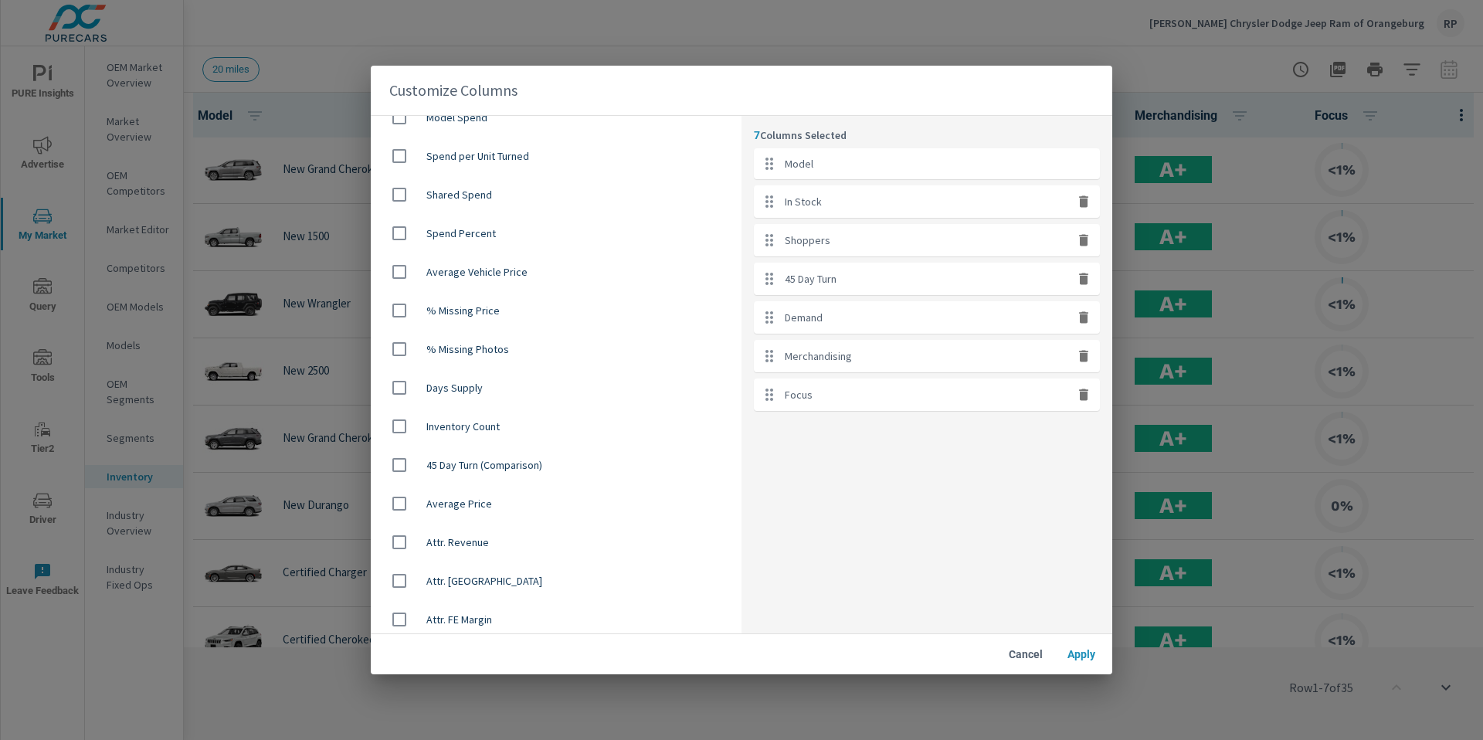
click at [406, 510] on input "checkbox" at bounding box center [399, 503] width 32 height 32
checkbox input "true"
click at [1064, 651] on span "Apply" at bounding box center [1081, 654] width 37 height 14
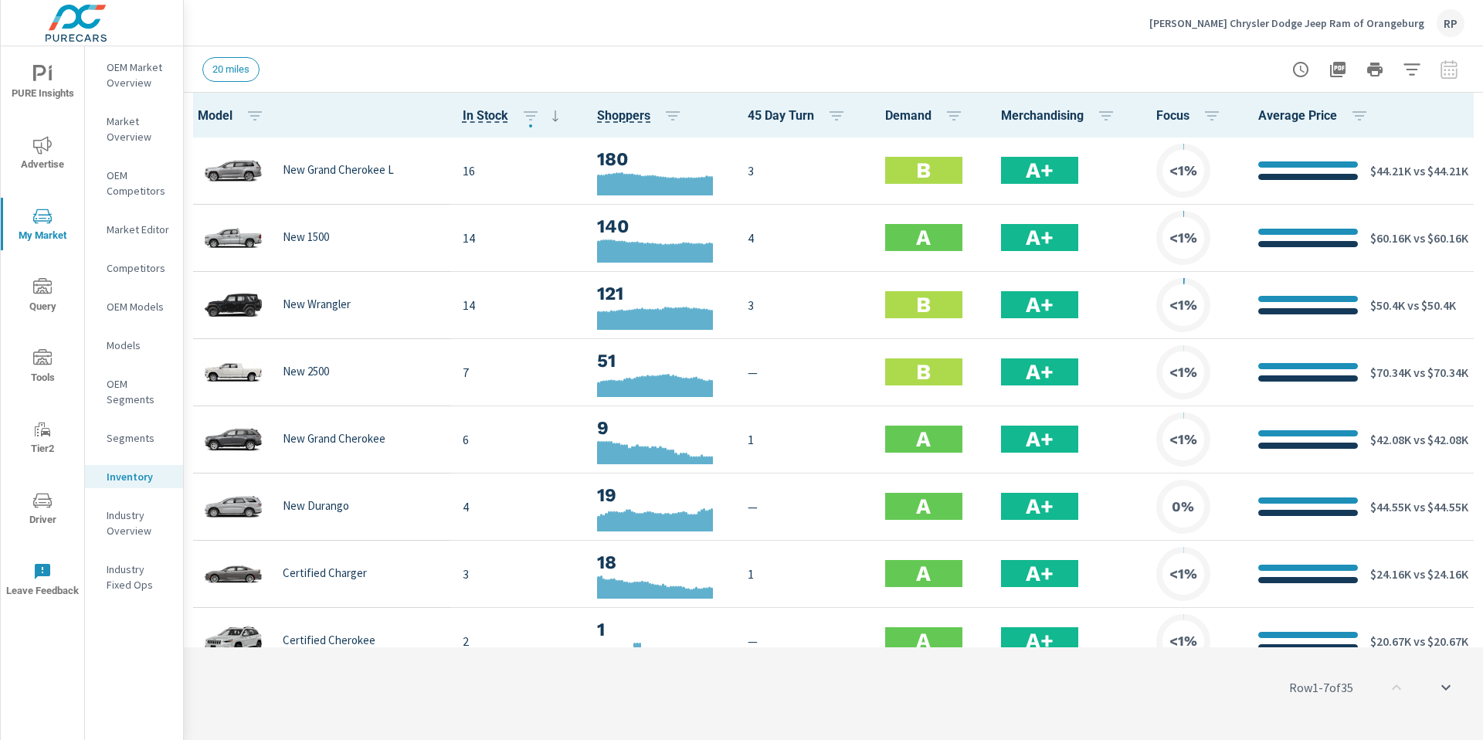
click at [1409, 59] on button "button" at bounding box center [1411, 69] width 31 height 31
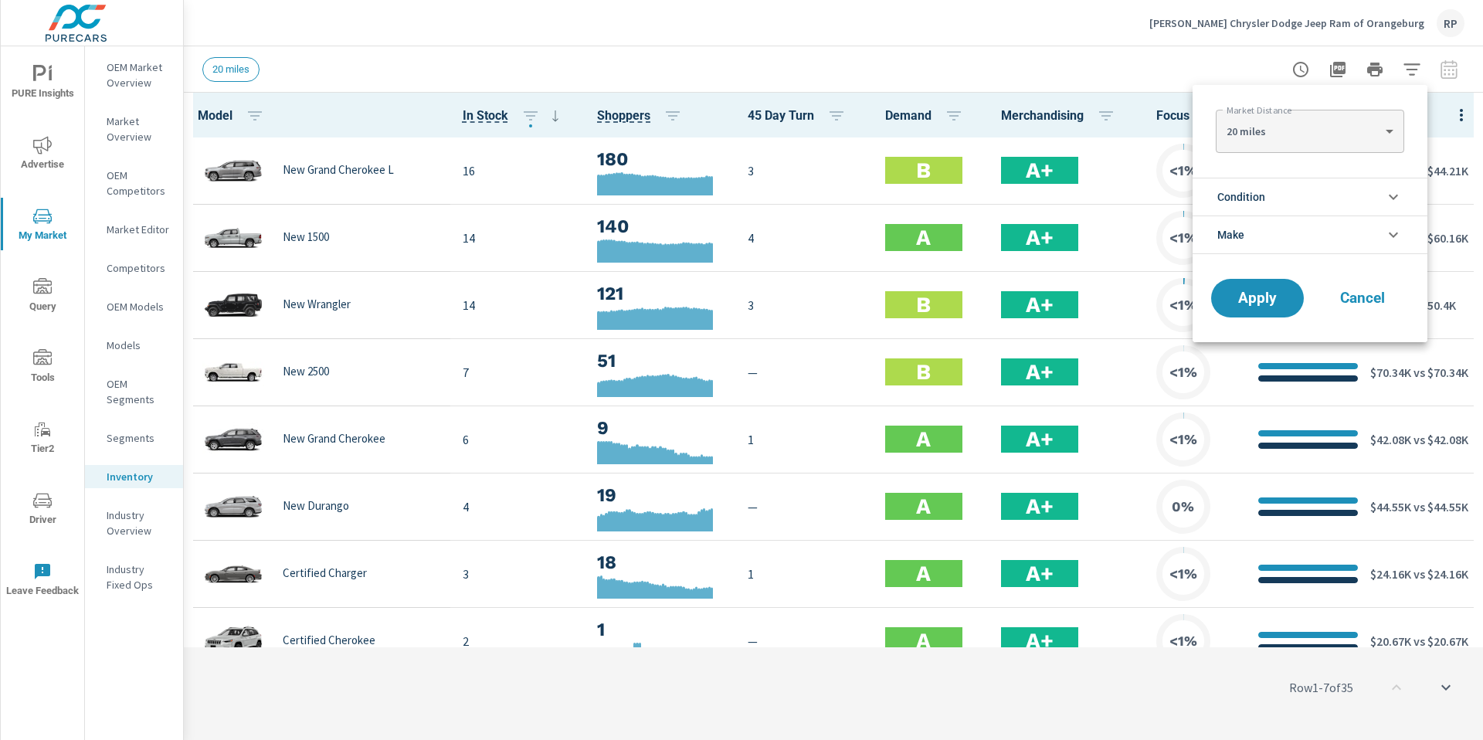
click at [1365, 131] on body "PURE Insights Advertise My Market Query Tools Tier2 Driver Leave Feedback OEM M…" at bounding box center [741, 378] width 1483 height 757
click at [1339, 207] on li "50 miles" at bounding box center [1310, 205] width 188 height 25
type Distance "50"
click at [1256, 310] on button "Apply" at bounding box center [1257, 298] width 96 height 40
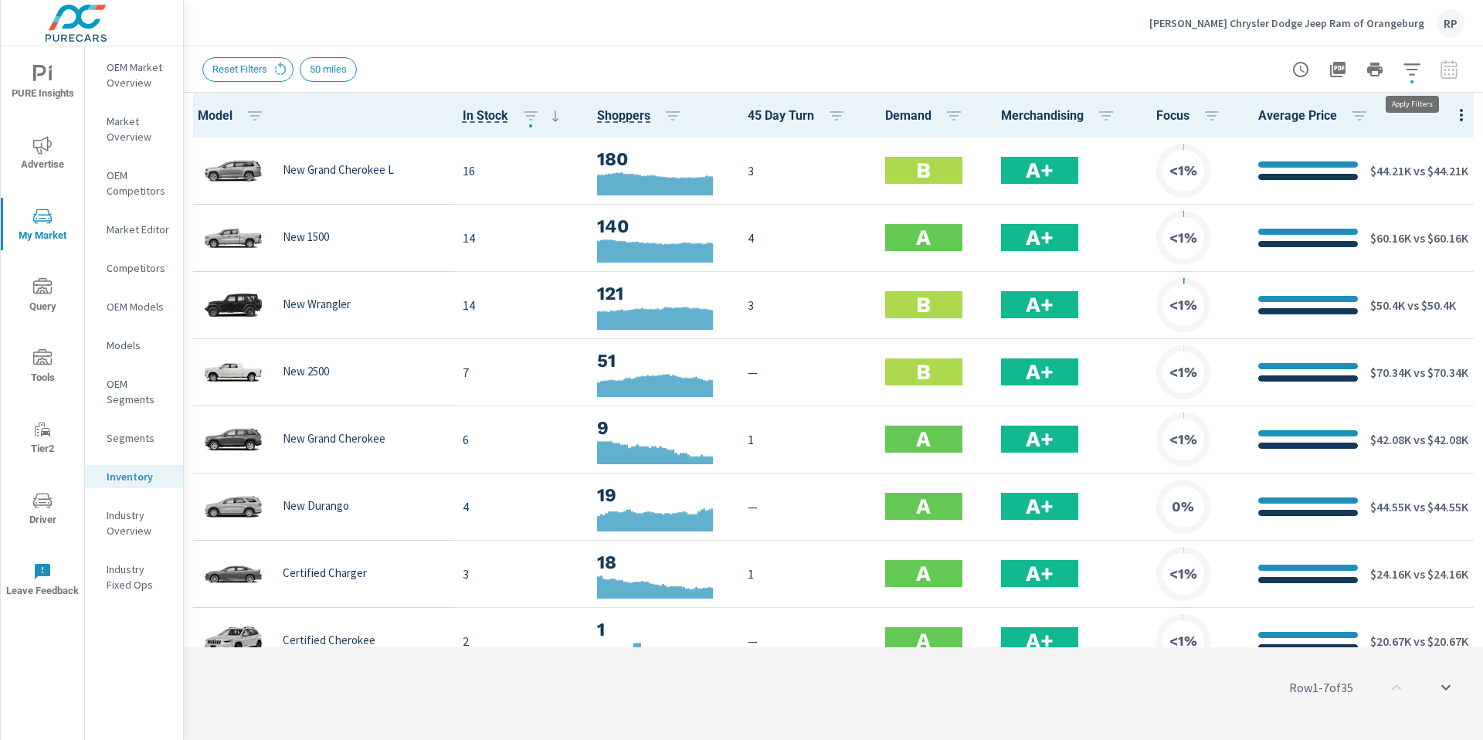
click at [1409, 77] on icon "button" at bounding box center [1411, 69] width 19 height 19
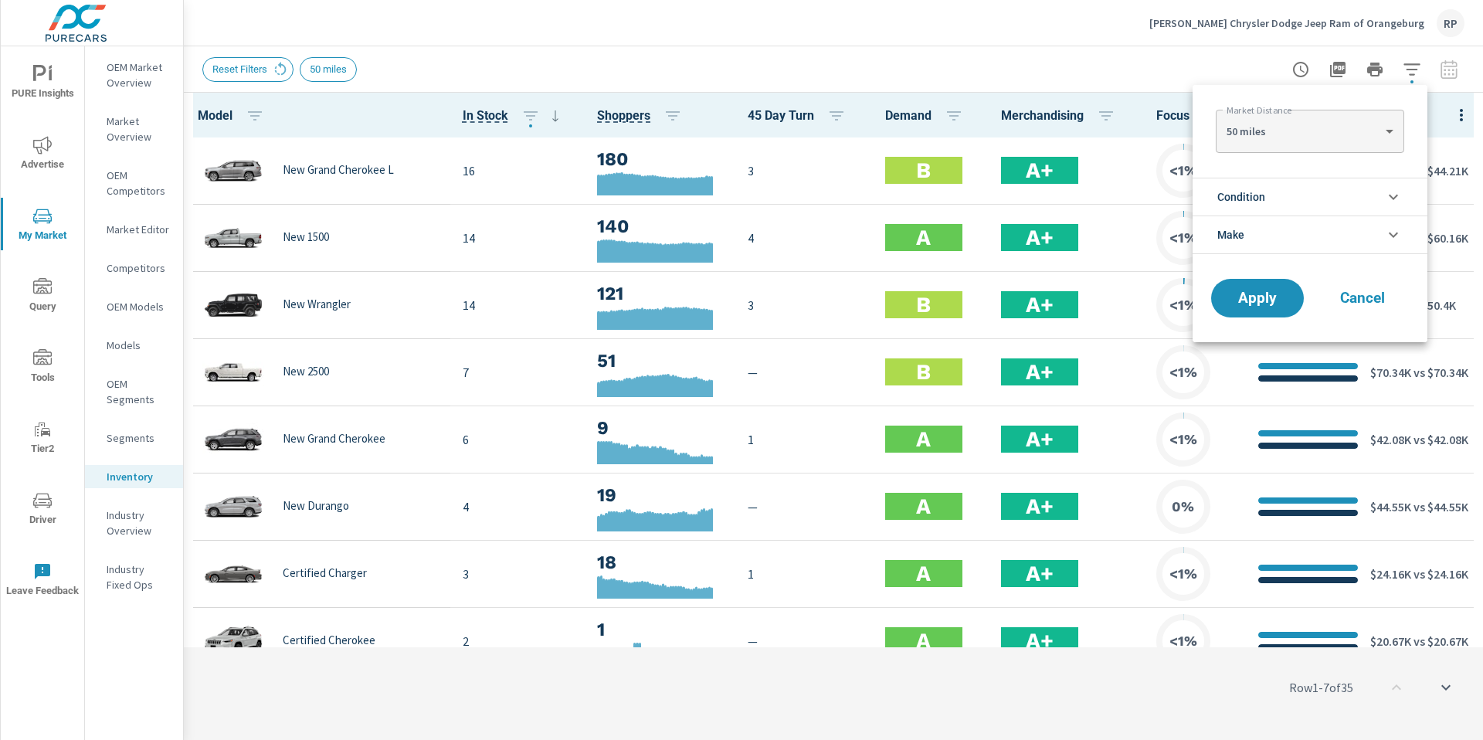
click at [1308, 141] on body "PURE Insights Advertise My Market Query Tools Tier2 Driver Leave Feedback OEM M…" at bounding box center [741, 378] width 1483 height 757
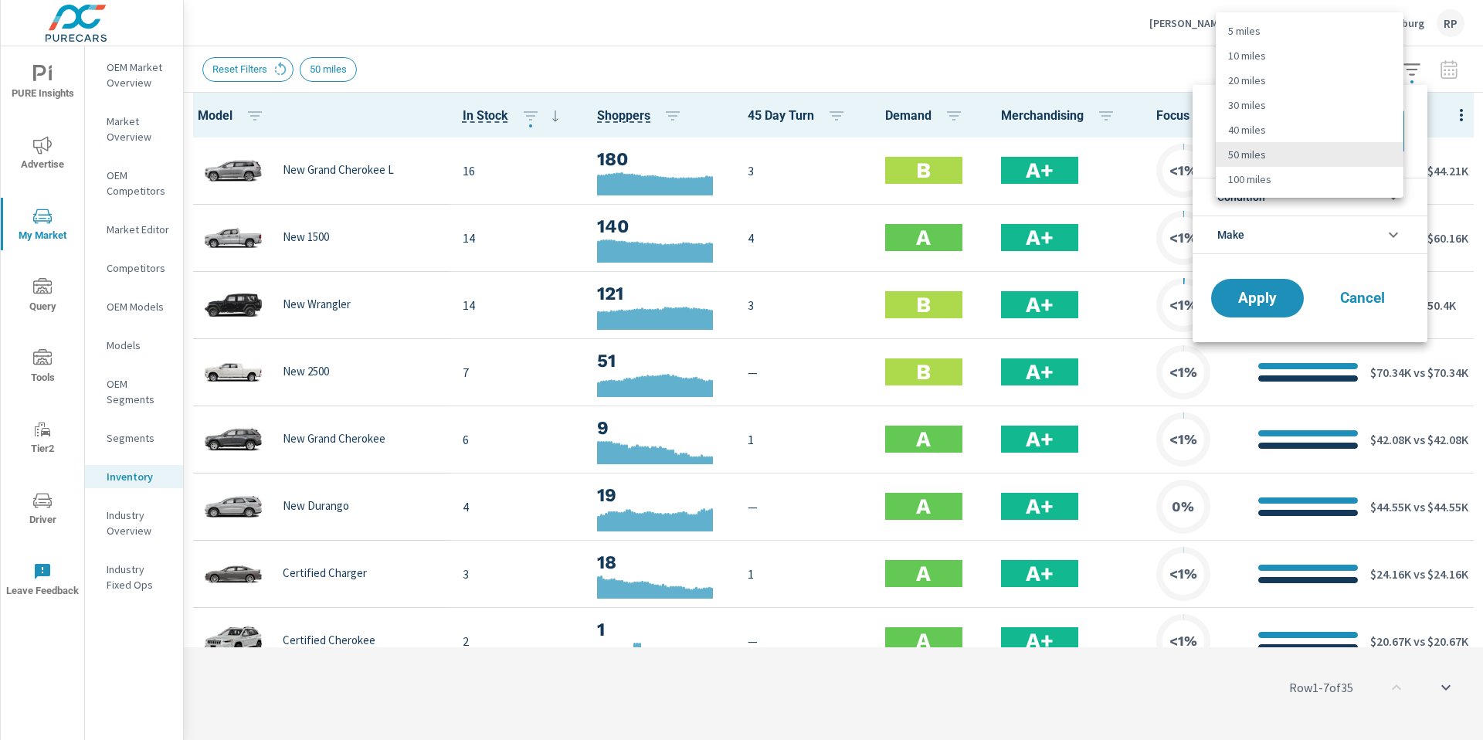
click at [1286, 173] on li "100 miles" at bounding box center [1310, 179] width 188 height 25
type Distance "100"
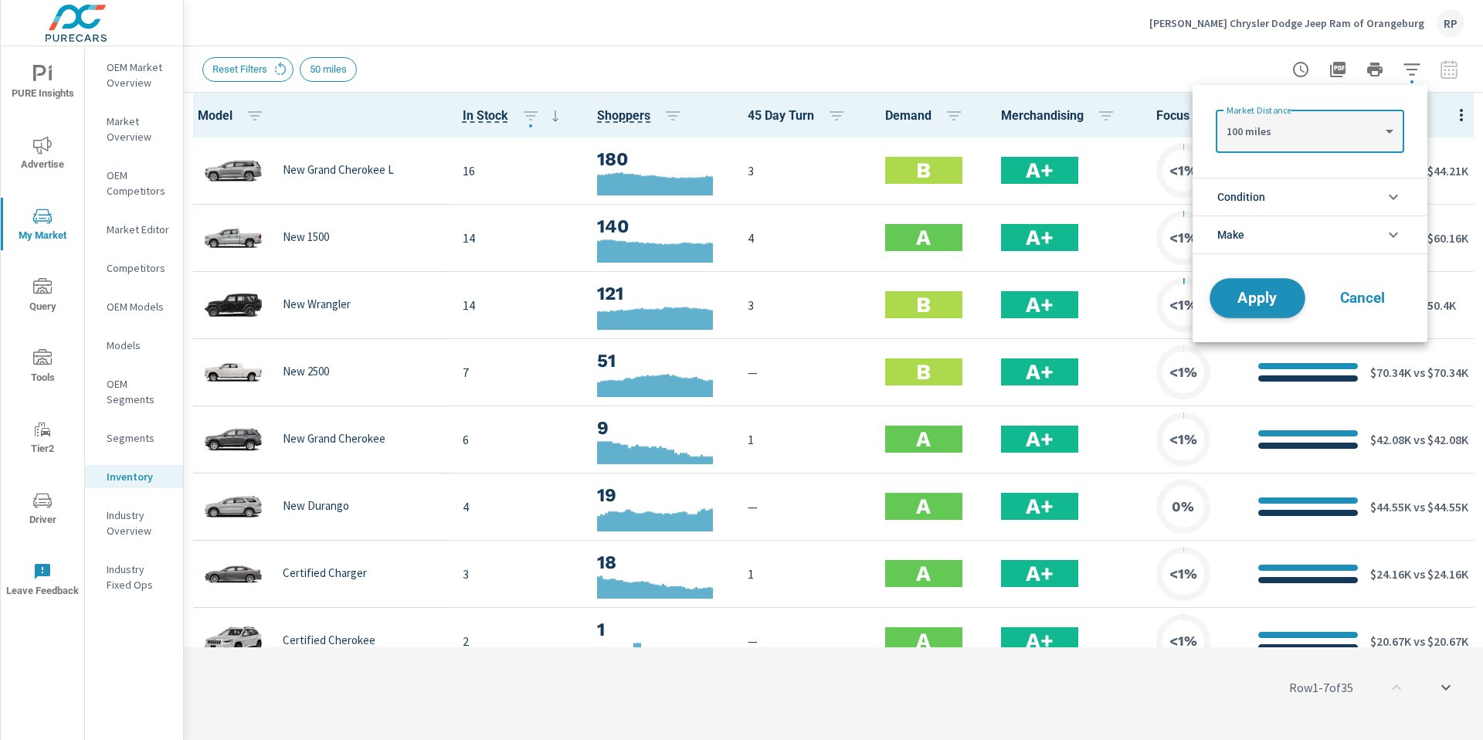
click at [1260, 293] on span "Apply" at bounding box center [1257, 298] width 63 height 15
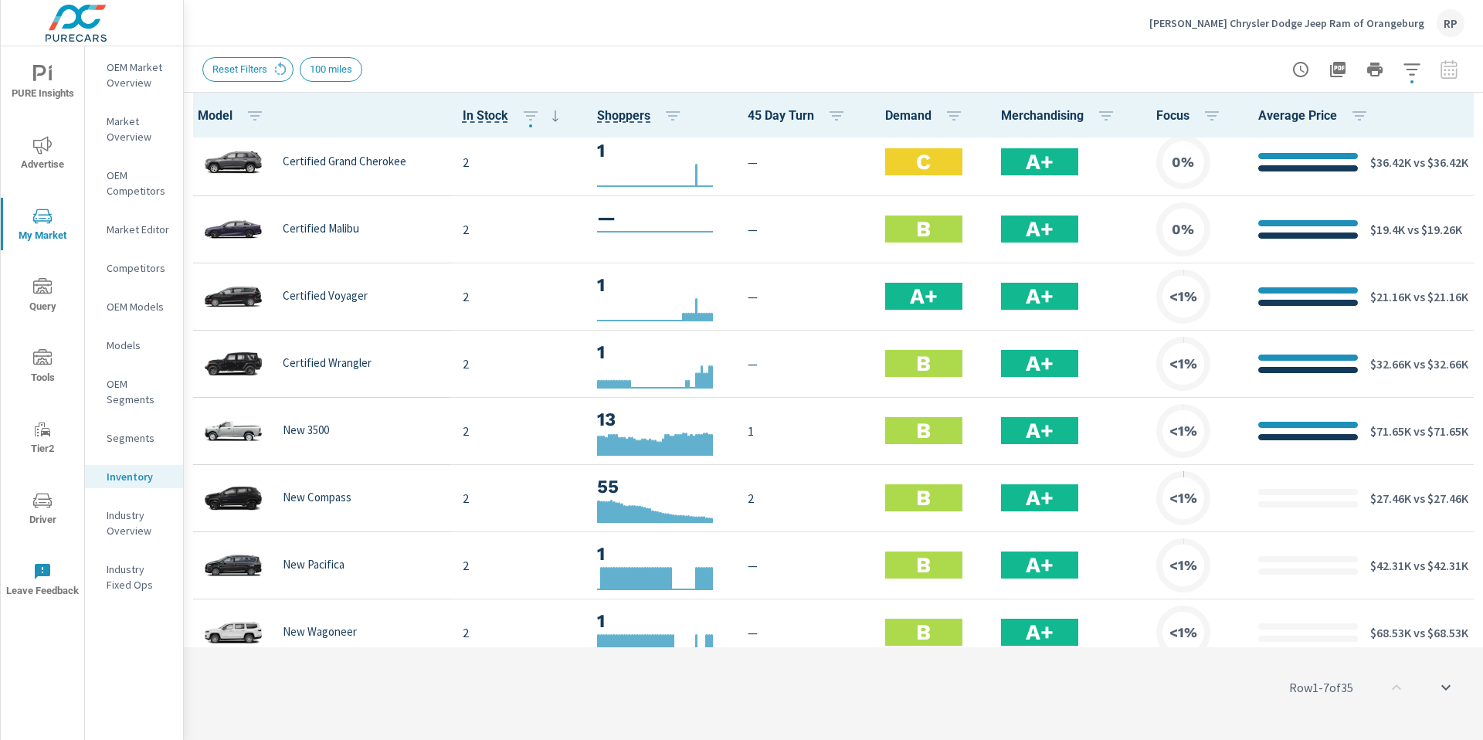
scroll to position [550, 0]
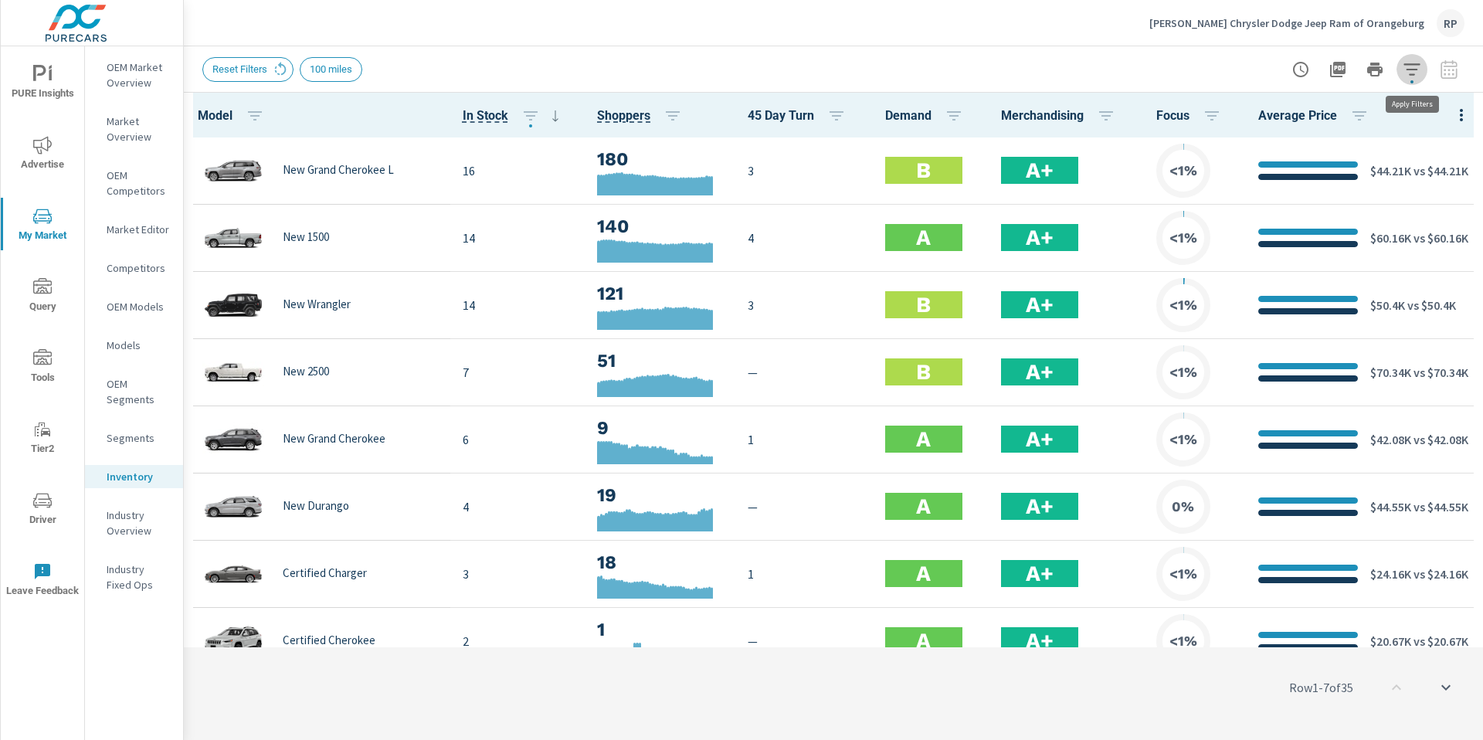
click at [1419, 71] on icon "button" at bounding box center [1411, 69] width 19 height 19
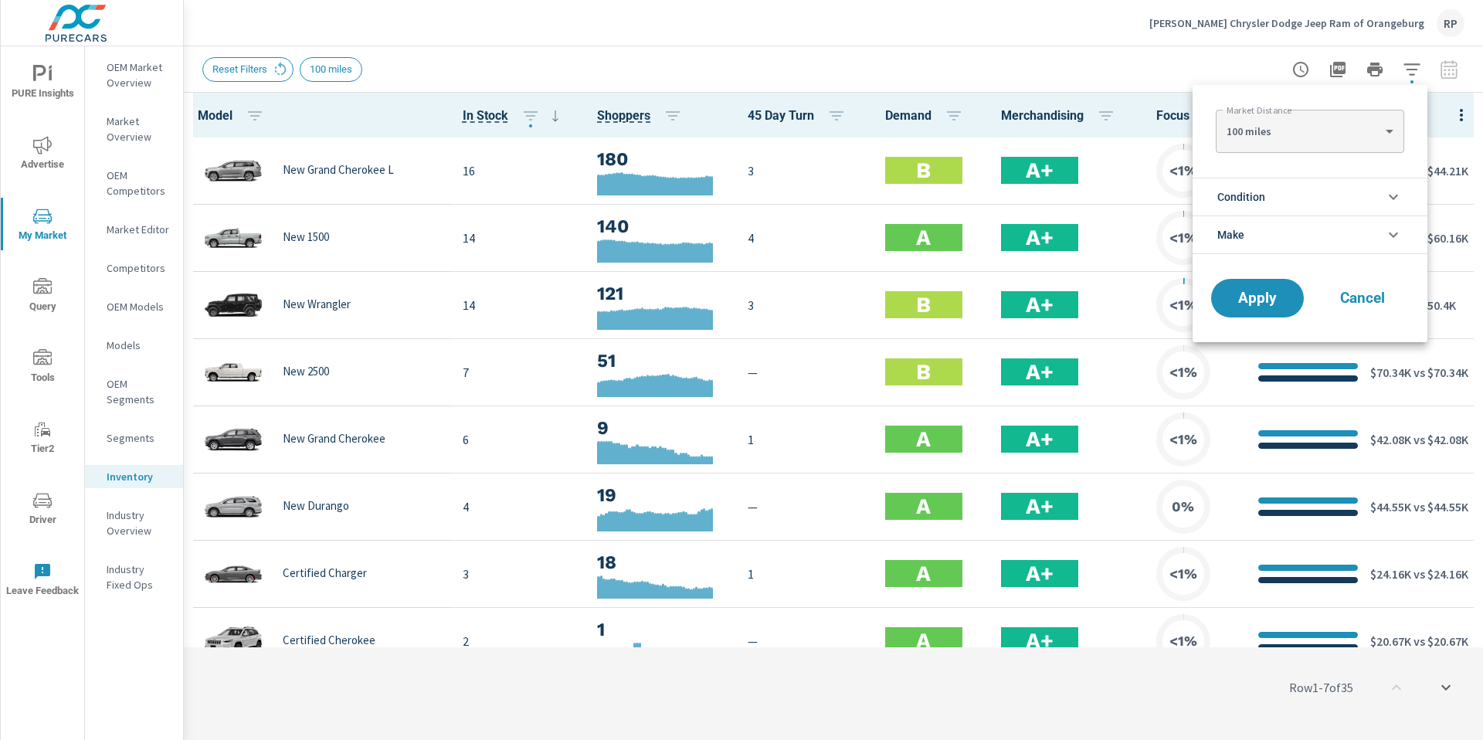
click at [1084, 47] on div at bounding box center [741, 370] width 1483 height 740
